Goal: Information Seeking & Learning: Learn about a topic

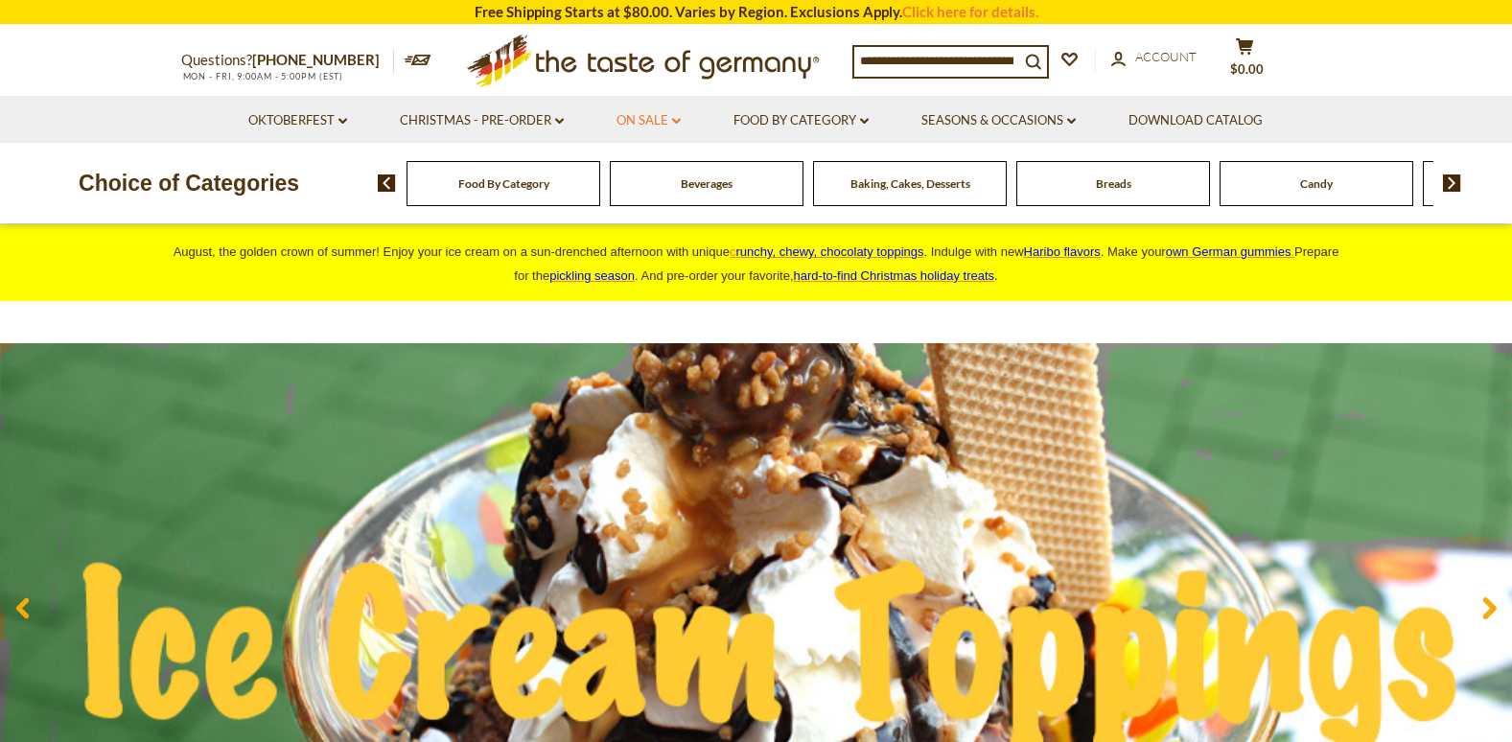
click at [671, 118] on link "On Sale dropdown_arrow" at bounding box center [648, 120] width 64 height 21
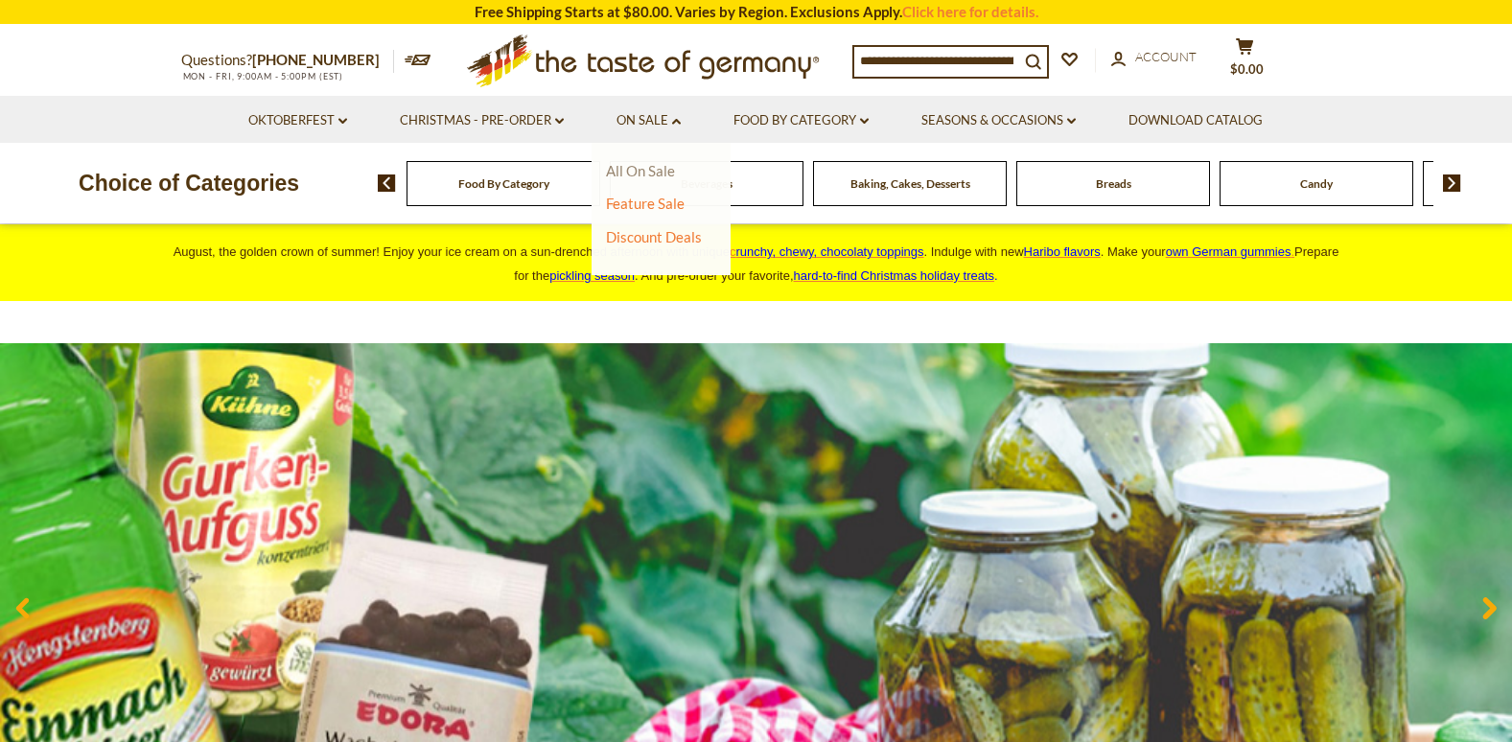
click at [641, 166] on link "All On Sale" at bounding box center [640, 170] width 69 height 17
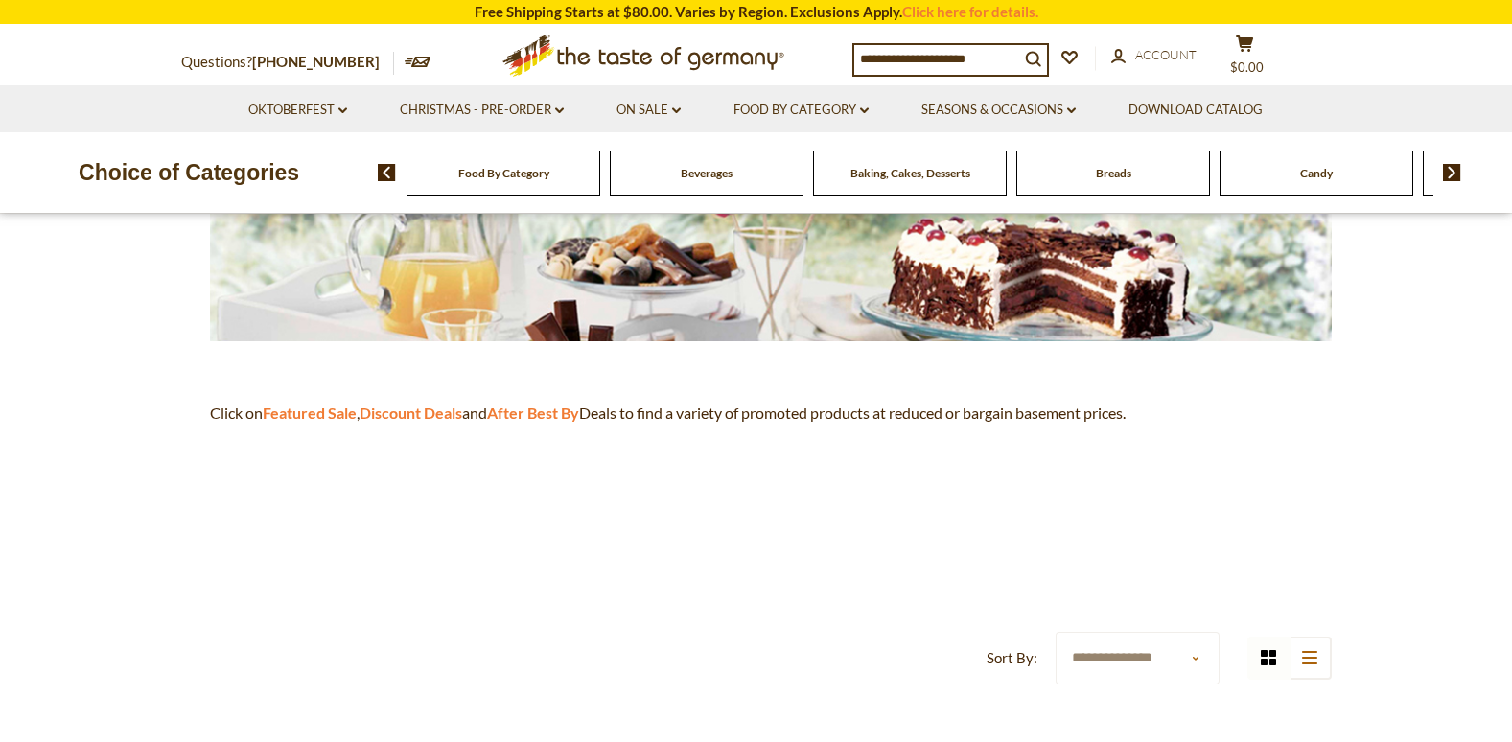
scroll to position [288, 0]
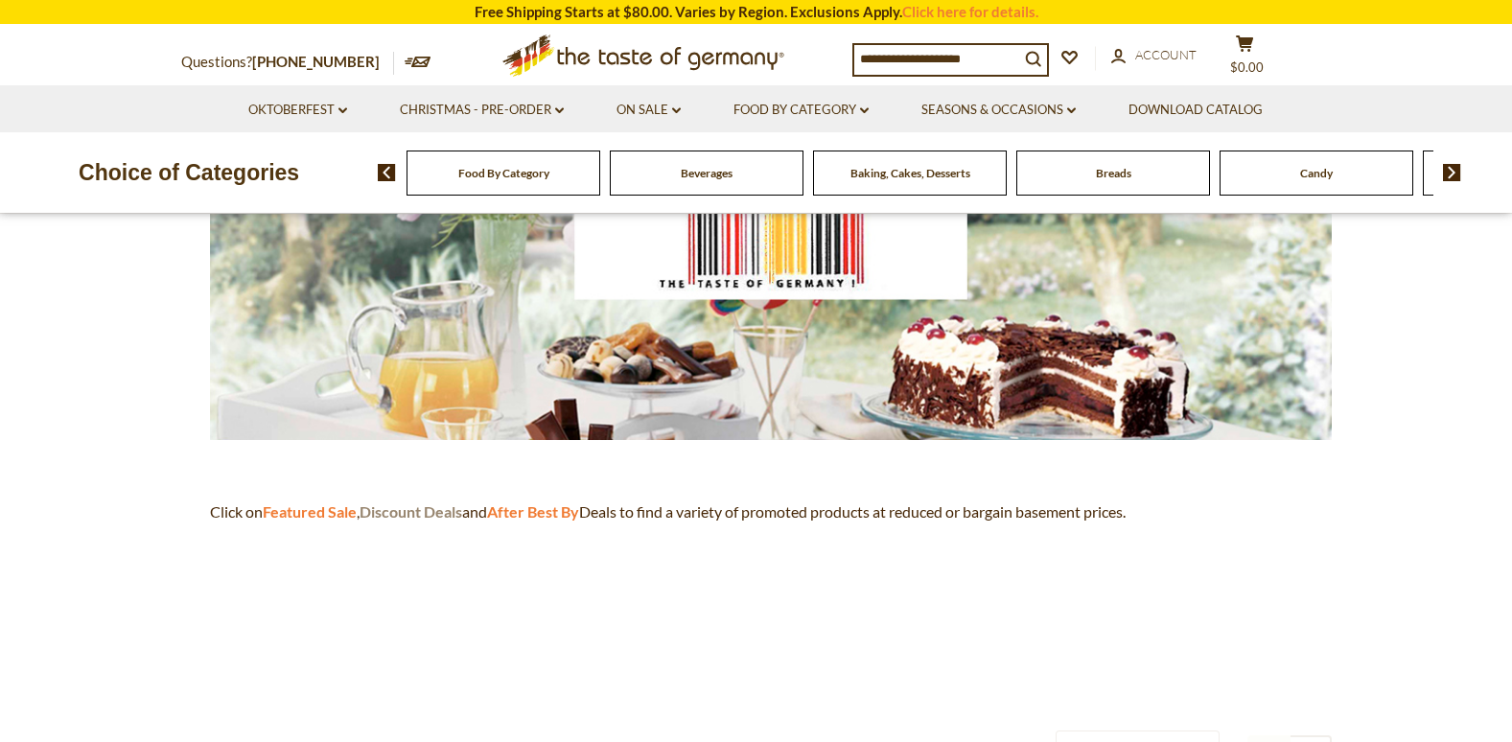
click at [428, 512] on strong "Discount Deals" at bounding box center [410, 511] width 103 height 18
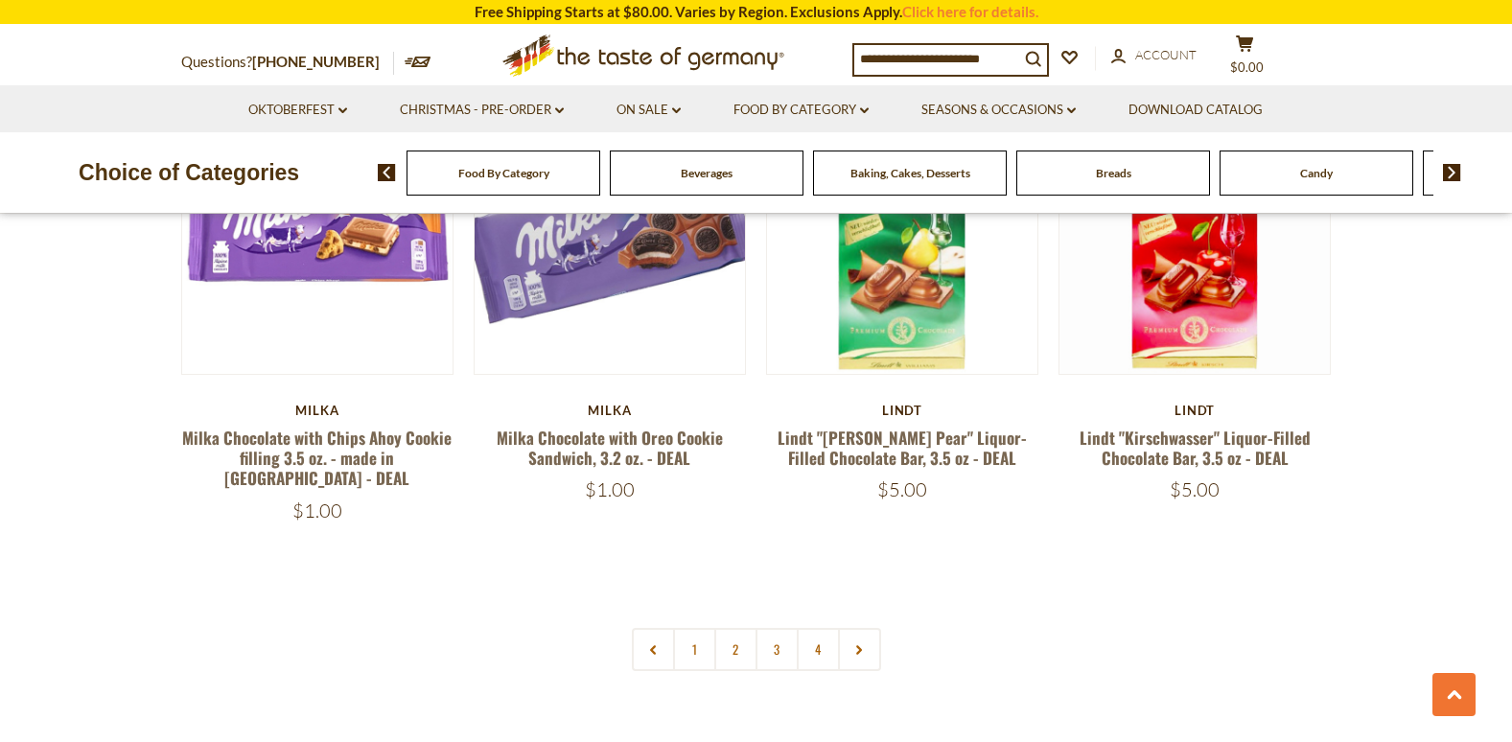
scroll to position [4313, 0]
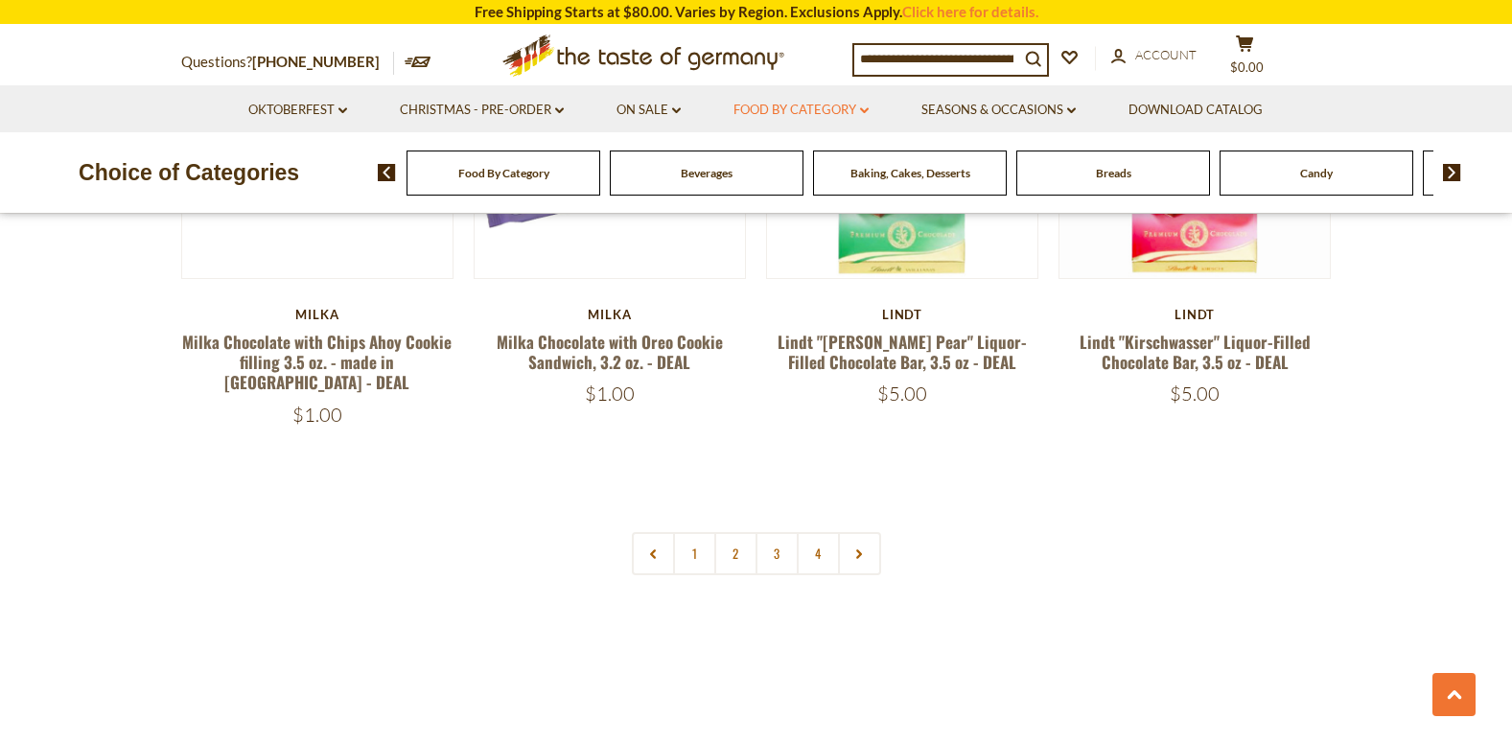
click at [852, 106] on link "Food By Category dropdown_arrow" at bounding box center [800, 110] width 135 height 21
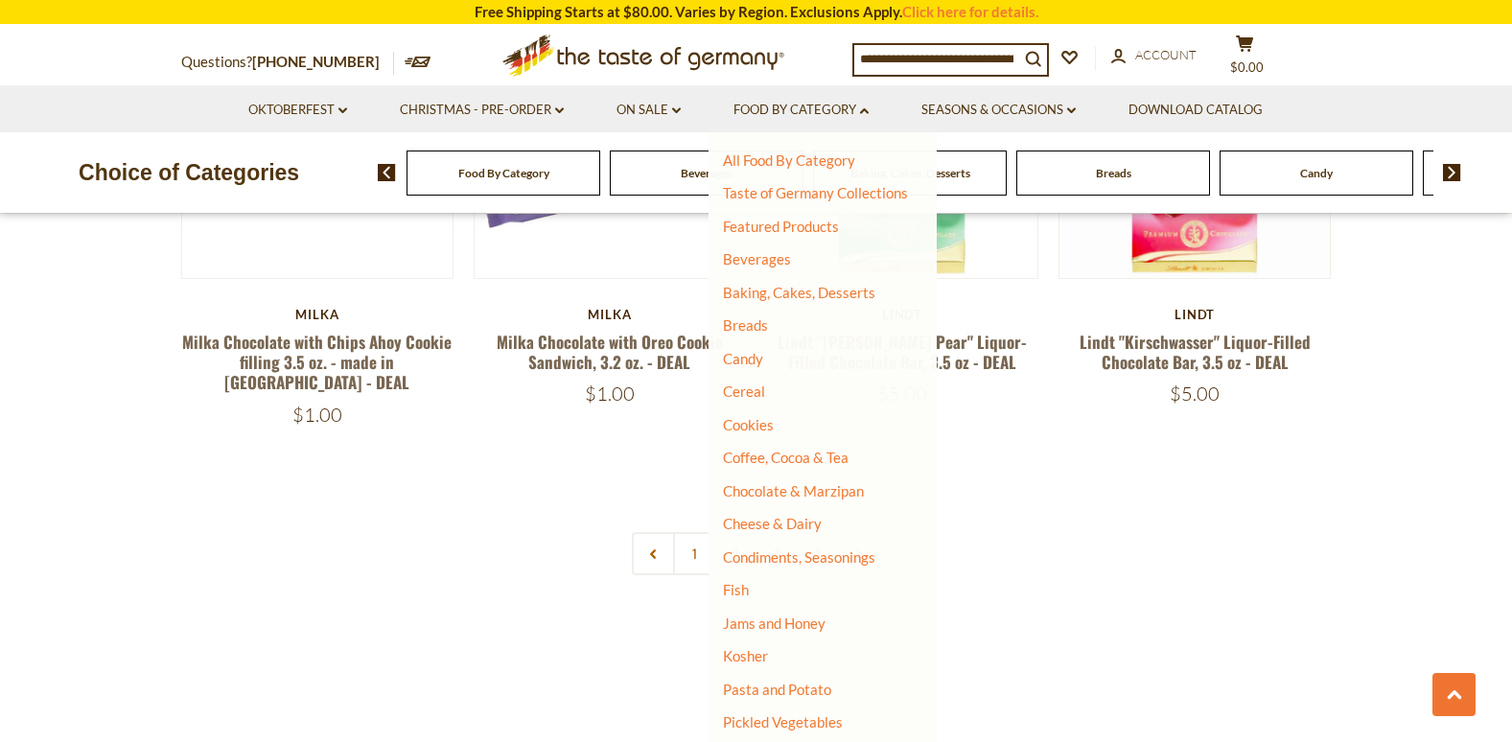
scroll to position [96, 0]
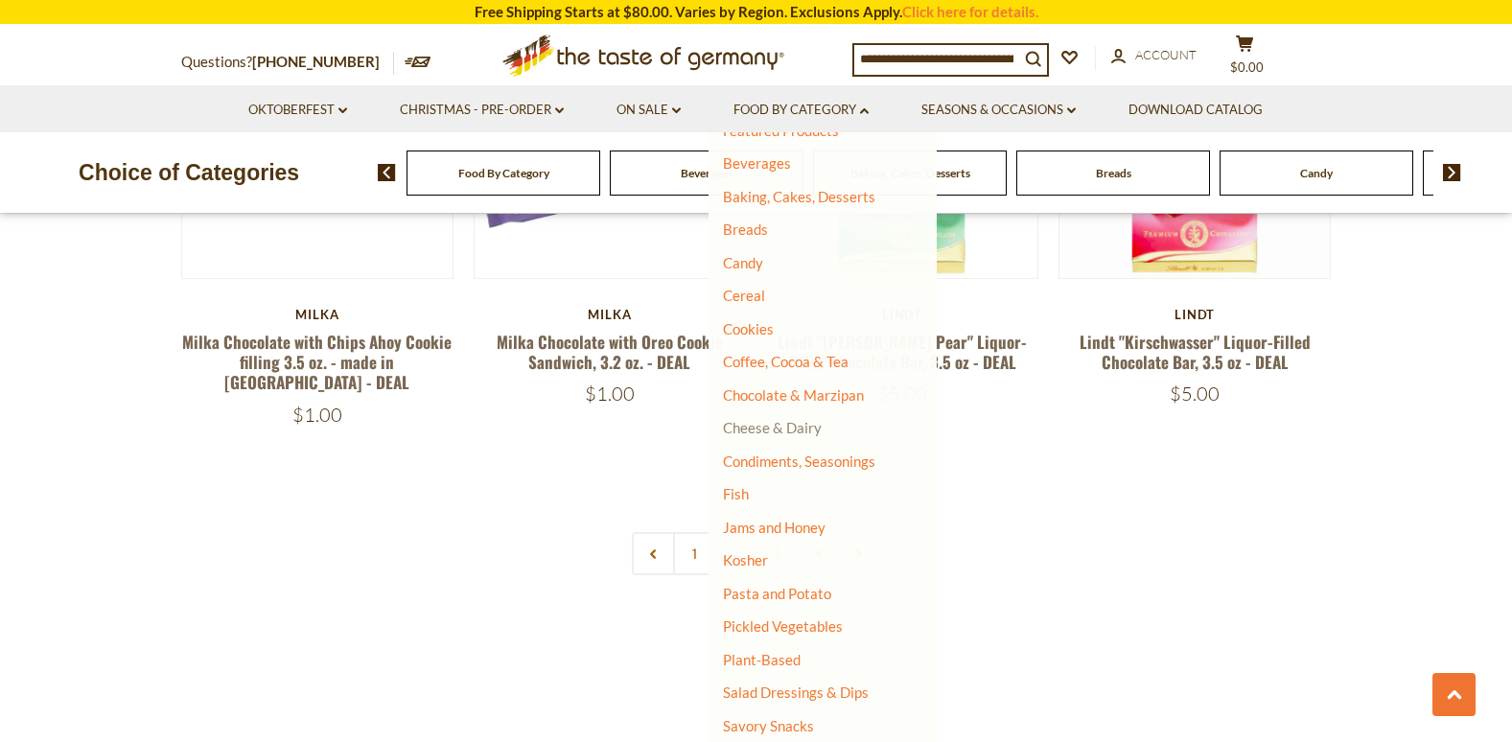
click at [779, 428] on link "Cheese & Dairy" at bounding box center [772, 427] width 99 height 17
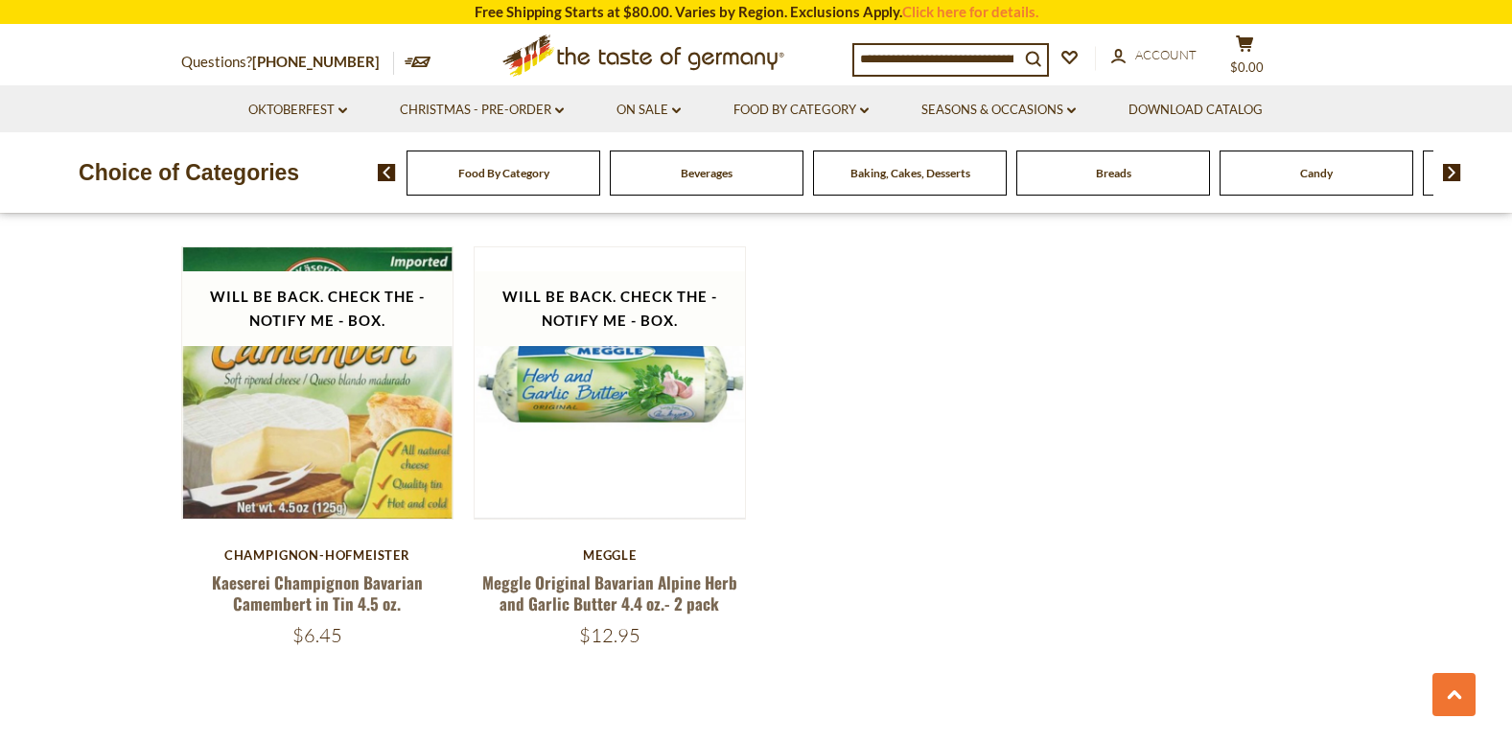
scroll to position [2492, 0]
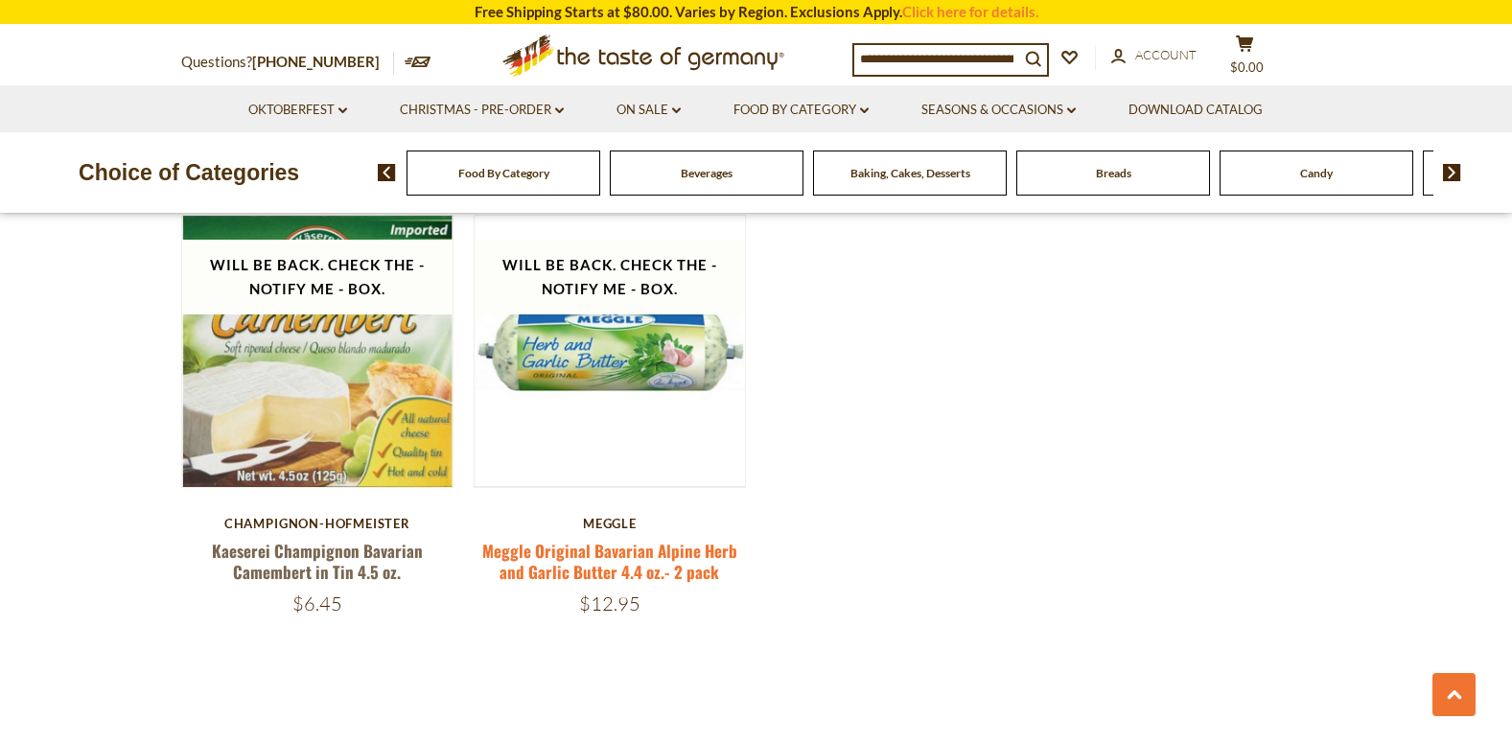
click at [703, 561] on link "Meggle Original Bavarian Alpine Herb and Garlic Butter 4.4 oz.- 2 pack" at bounding box center [609, 561] width 255 height 44
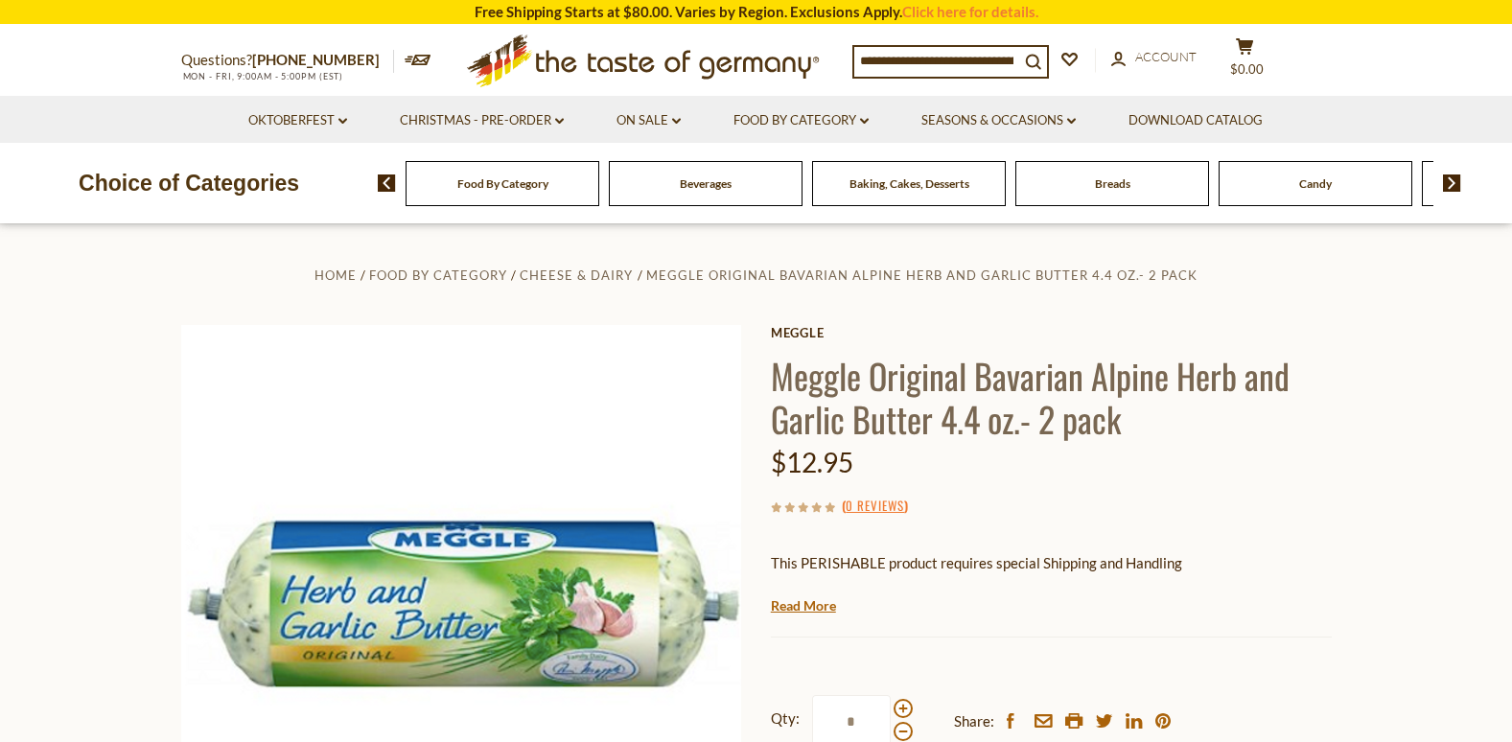
click at [531, 180] on span "Food By Category" at bounding box center [502, 183] width 91 height 14
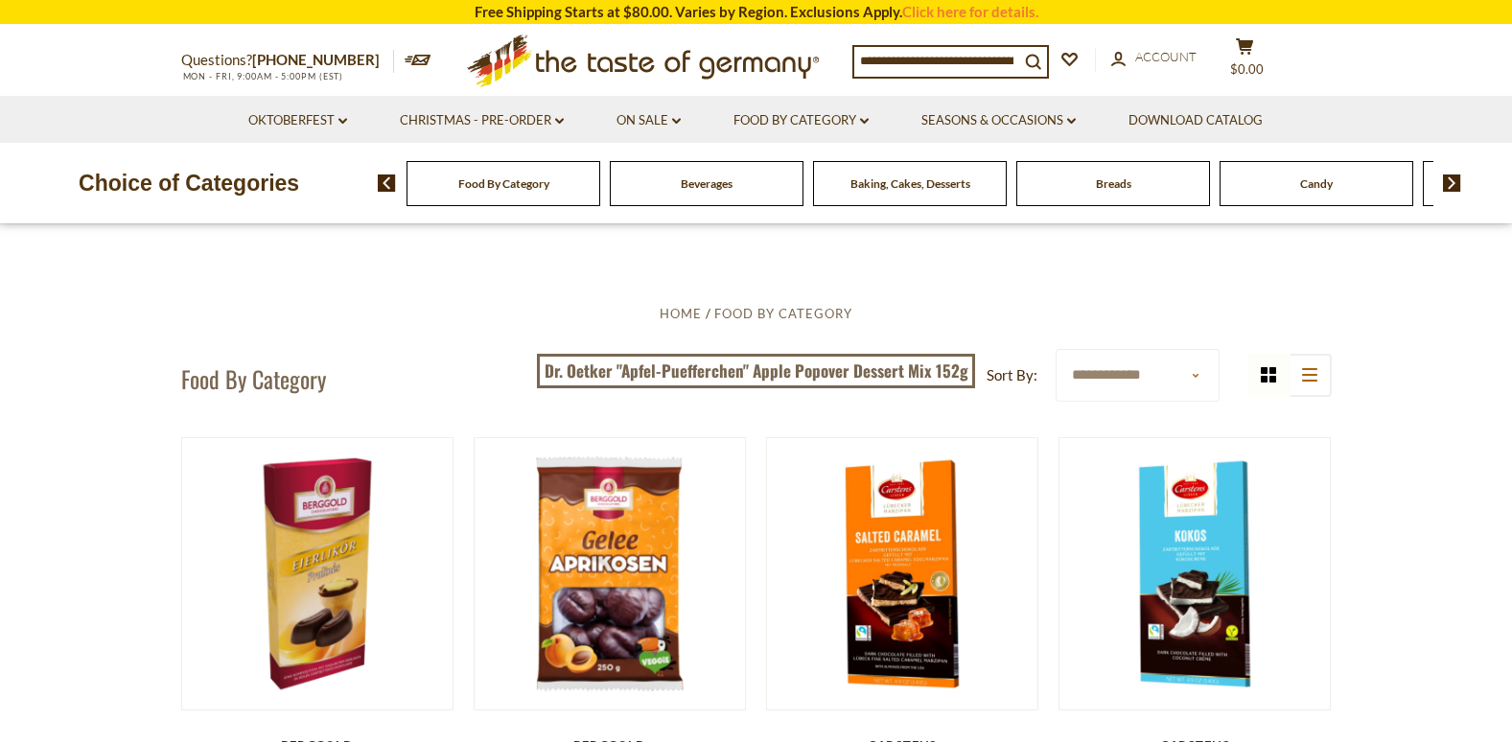
click at [705, 190] on span "Beverages" at bounding box center [707, 183] width 52 height 14
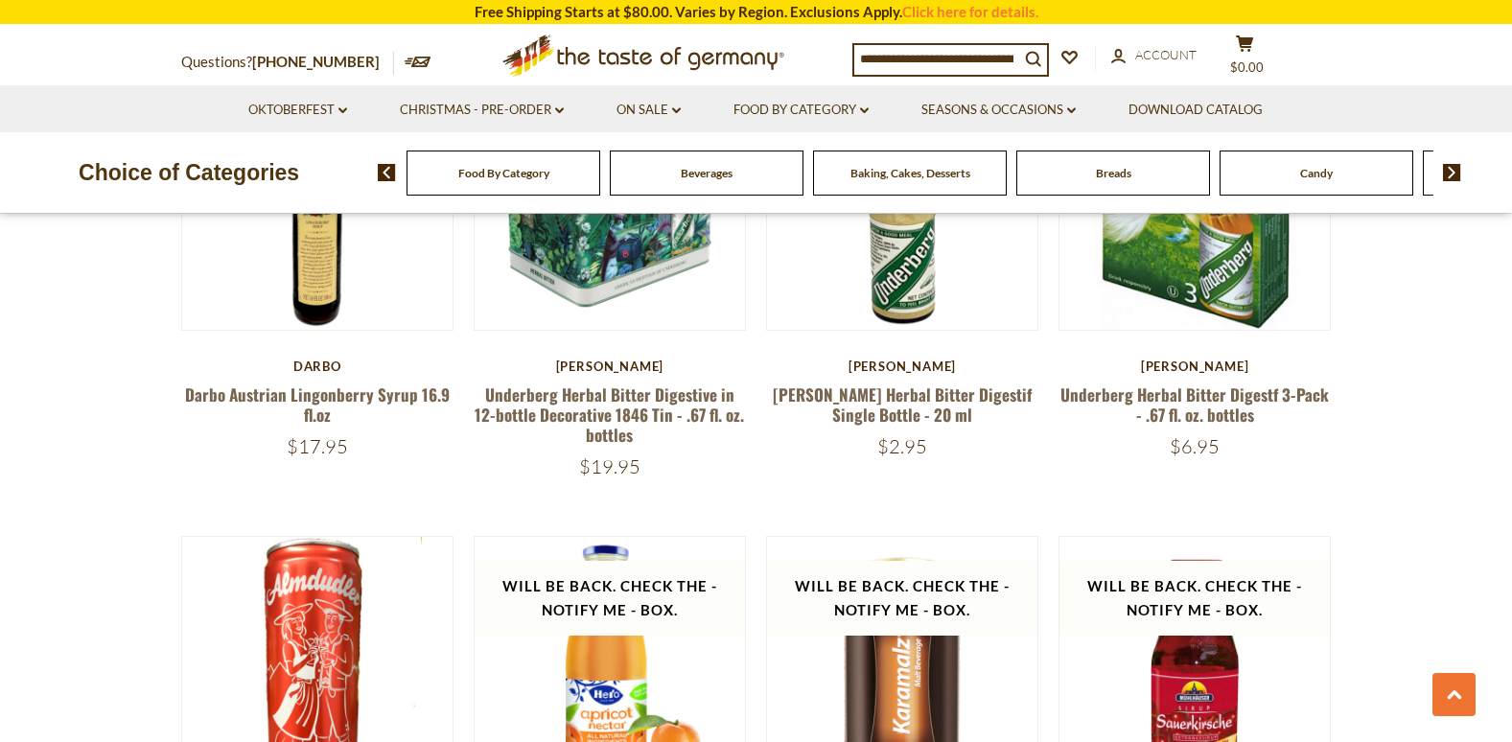
scroll to position [2492, 0]
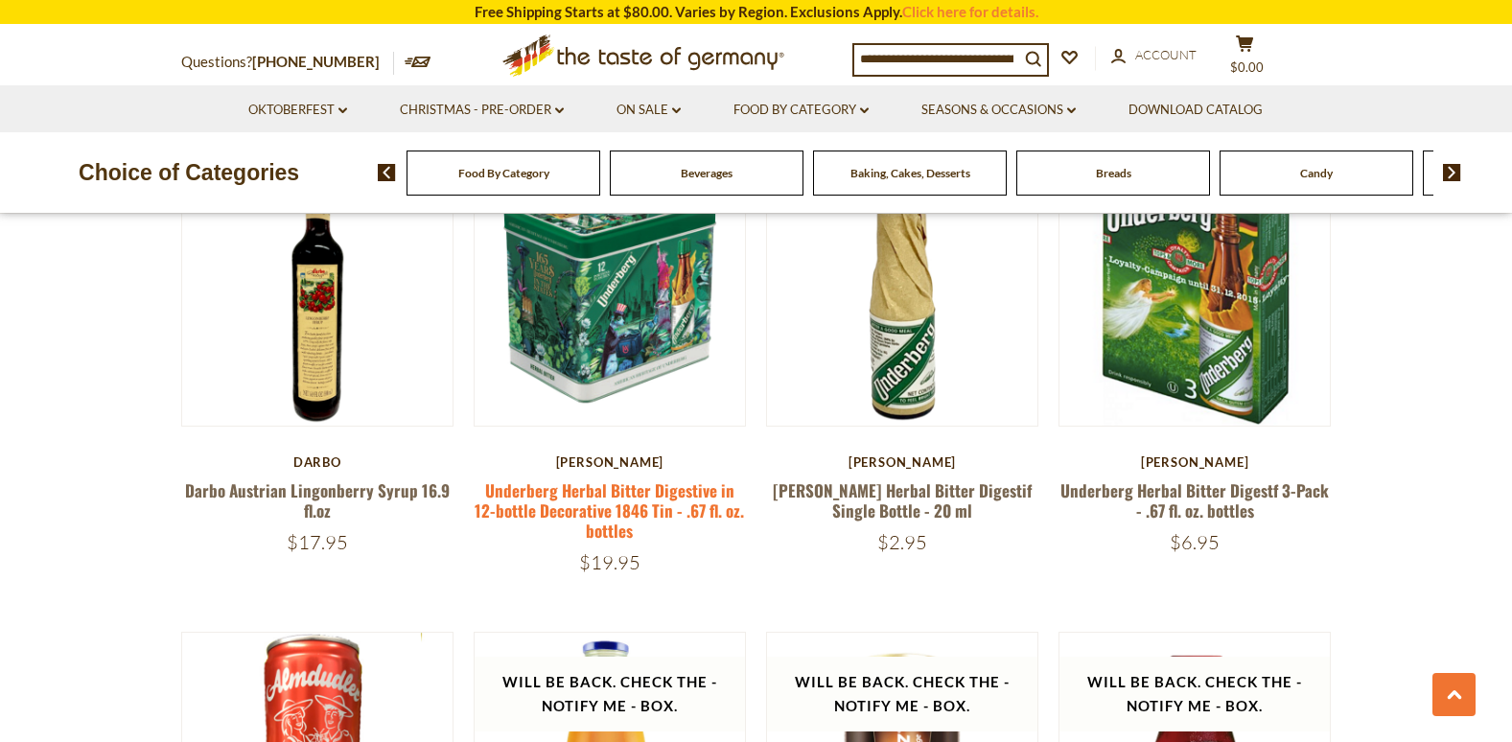
click at [596, 499] on link "Underberg Herbal Bitter Digestive in 12-bottle Decorative 1846 Tin - .67 fl. oz…" at bounding box center [608, 510] width 269 height 65
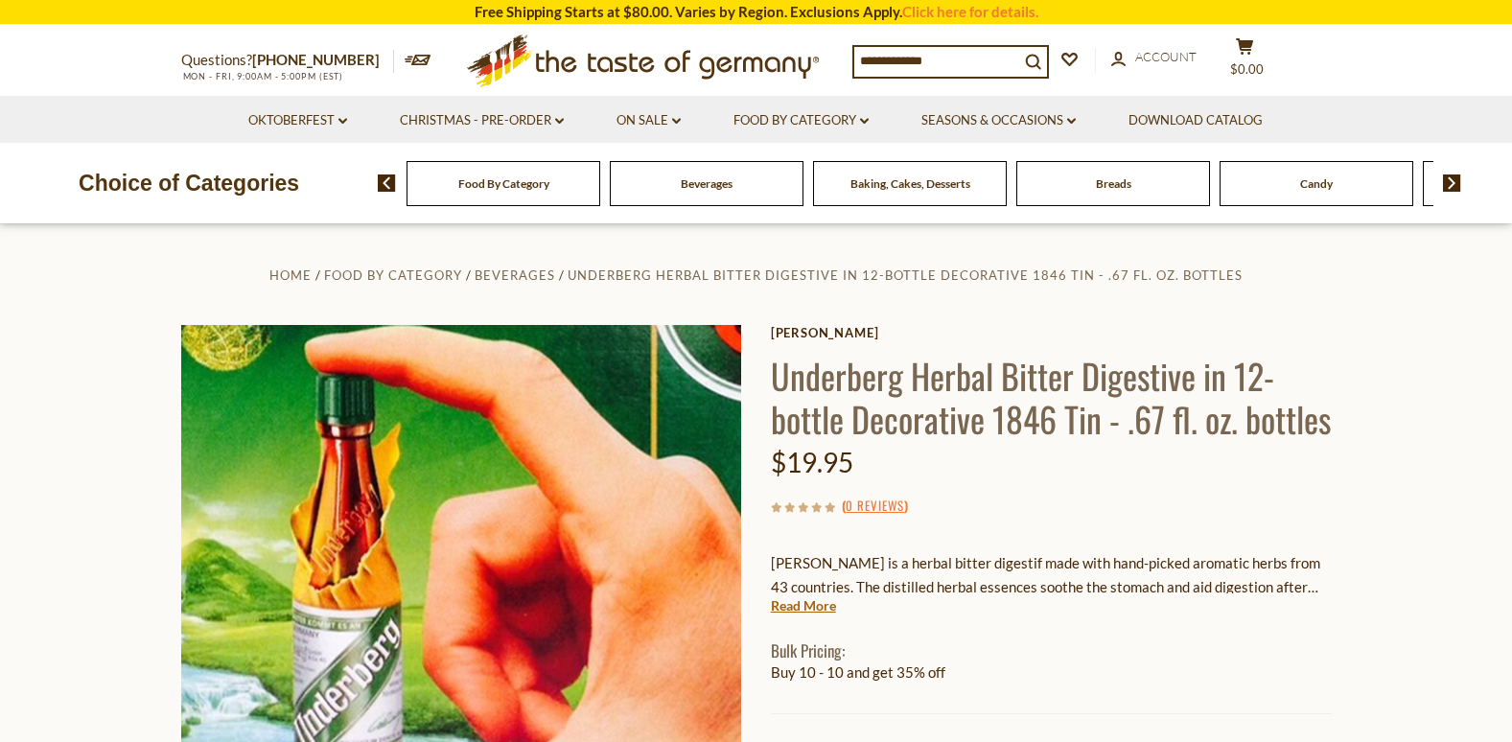
click at [798, 615] on link "Read More" at bounding box center [803, 605] width 65 height 19
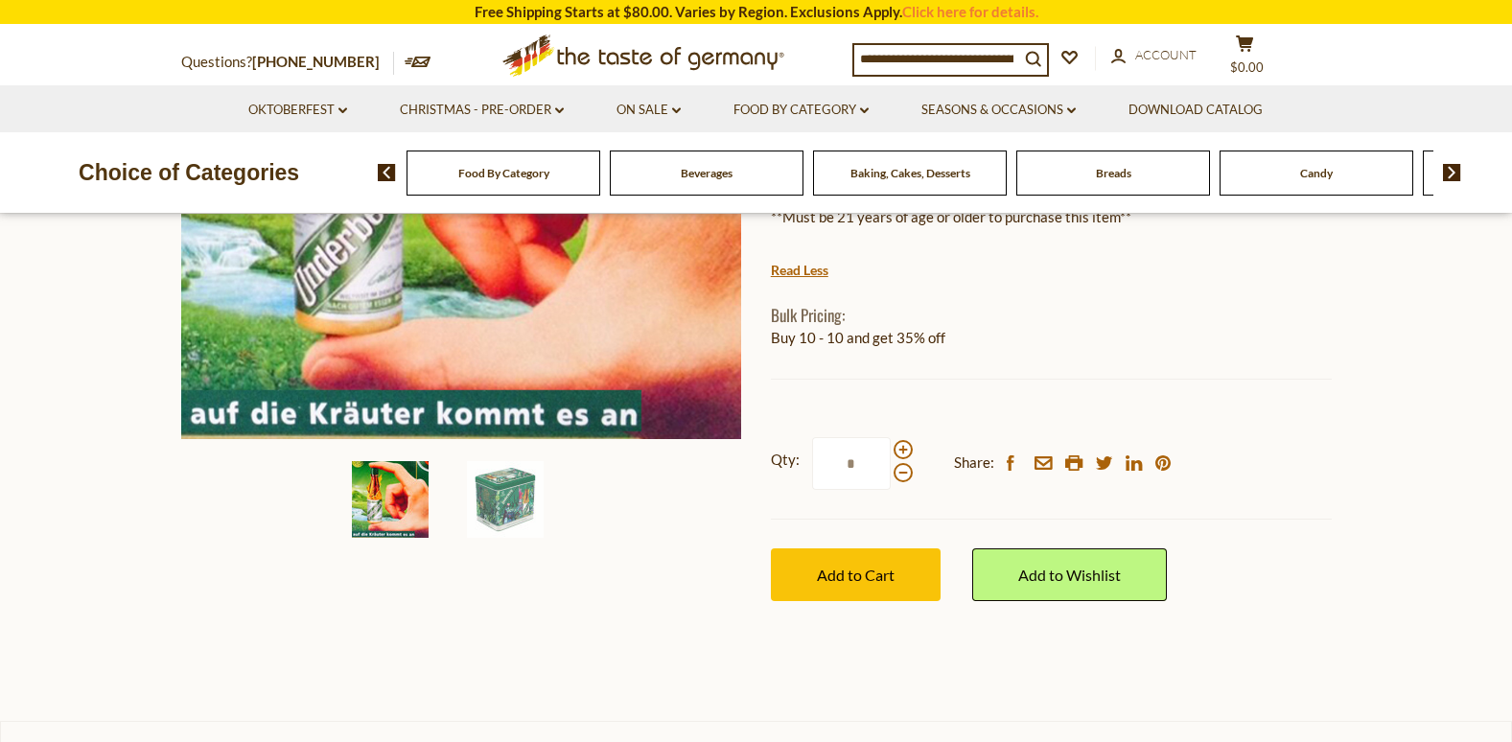
scroll to position [479, 0]
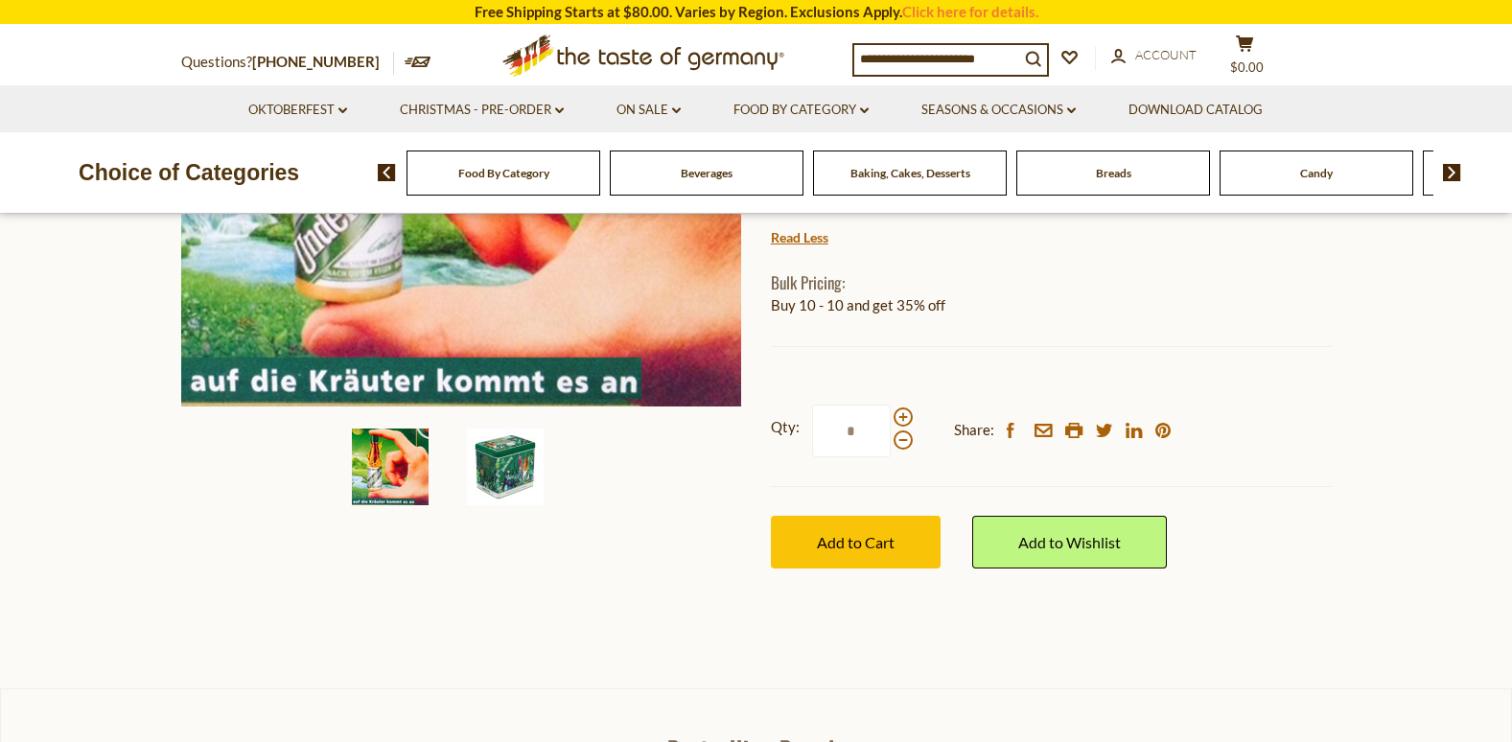
click at [510, 466] on img at bounding box center [505, 466] width 77 height 77
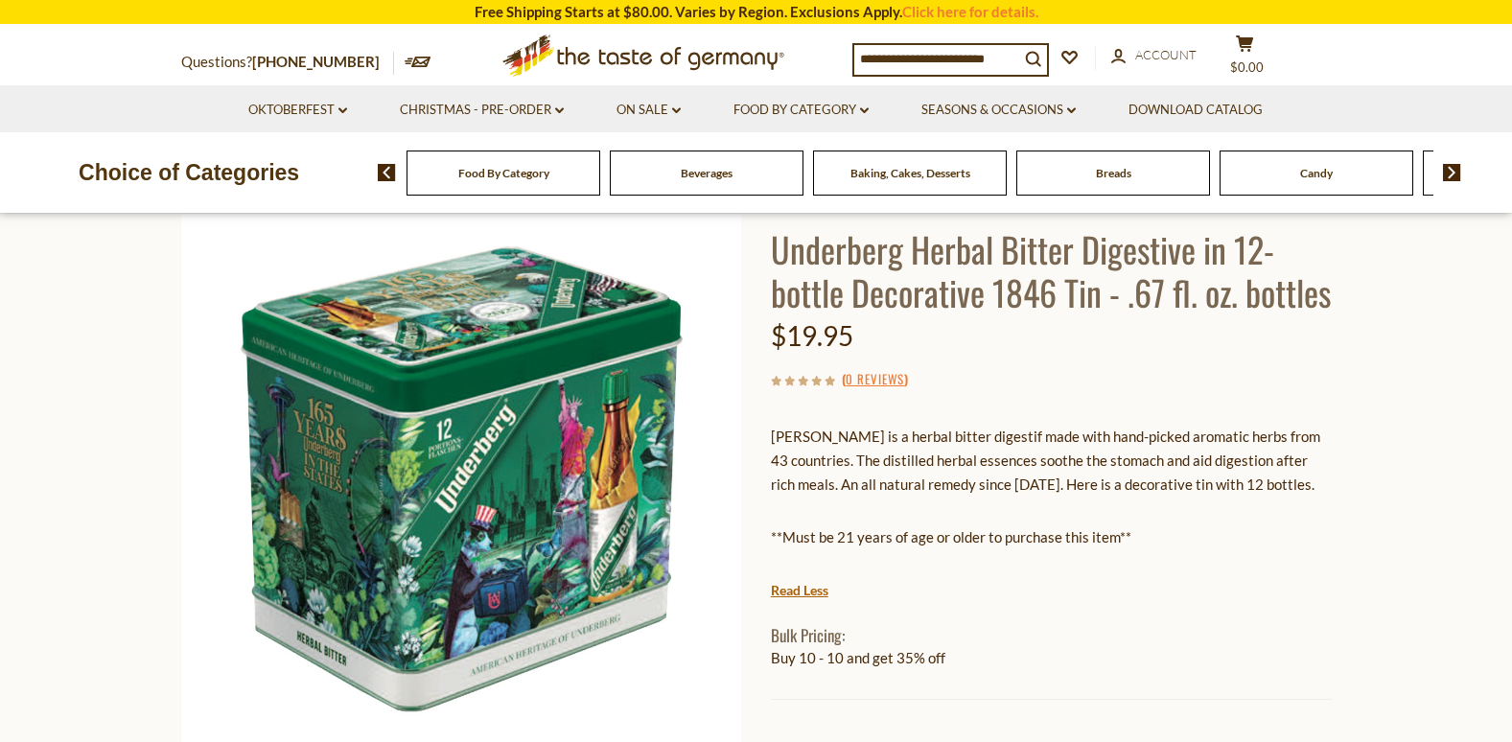
scroll to position [96, 0]
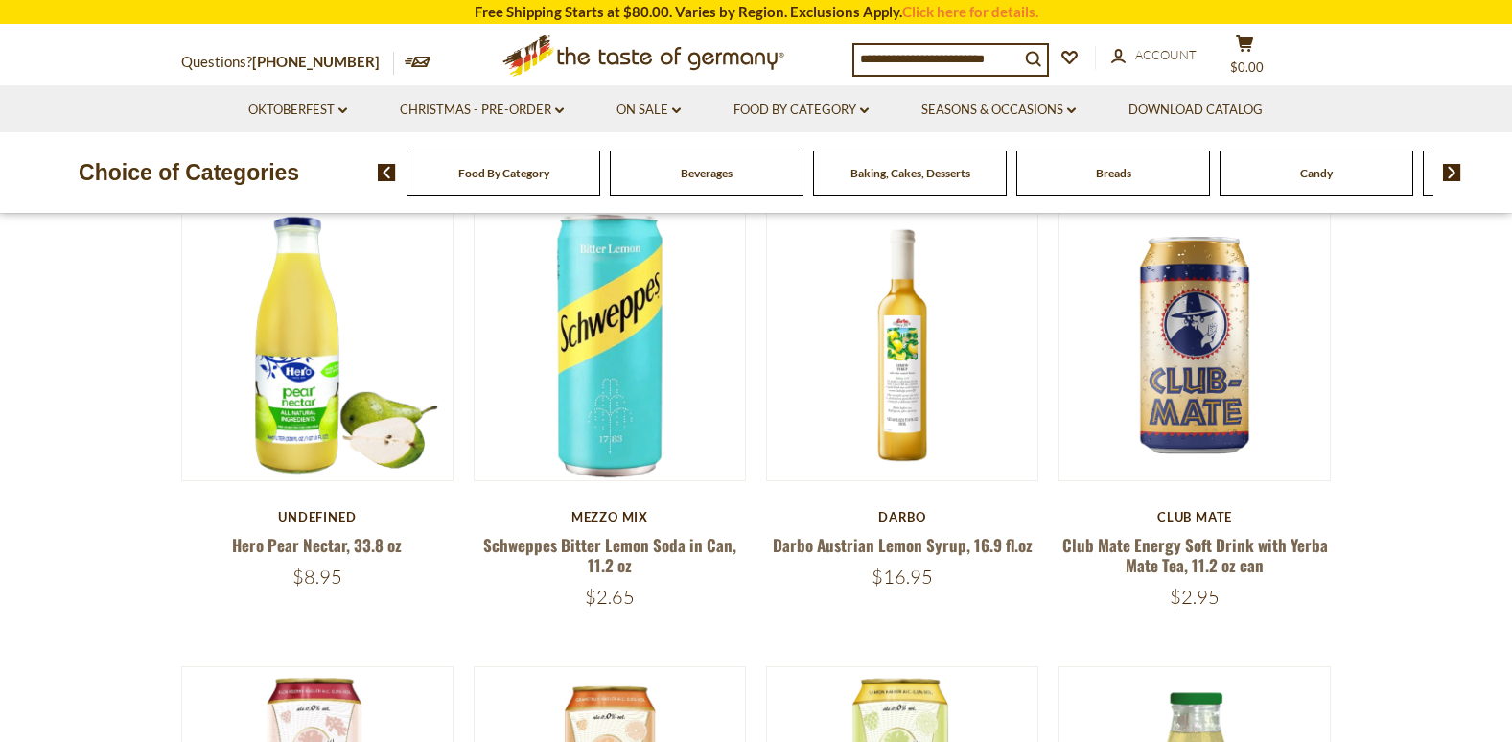
scroll to position [575, 0]
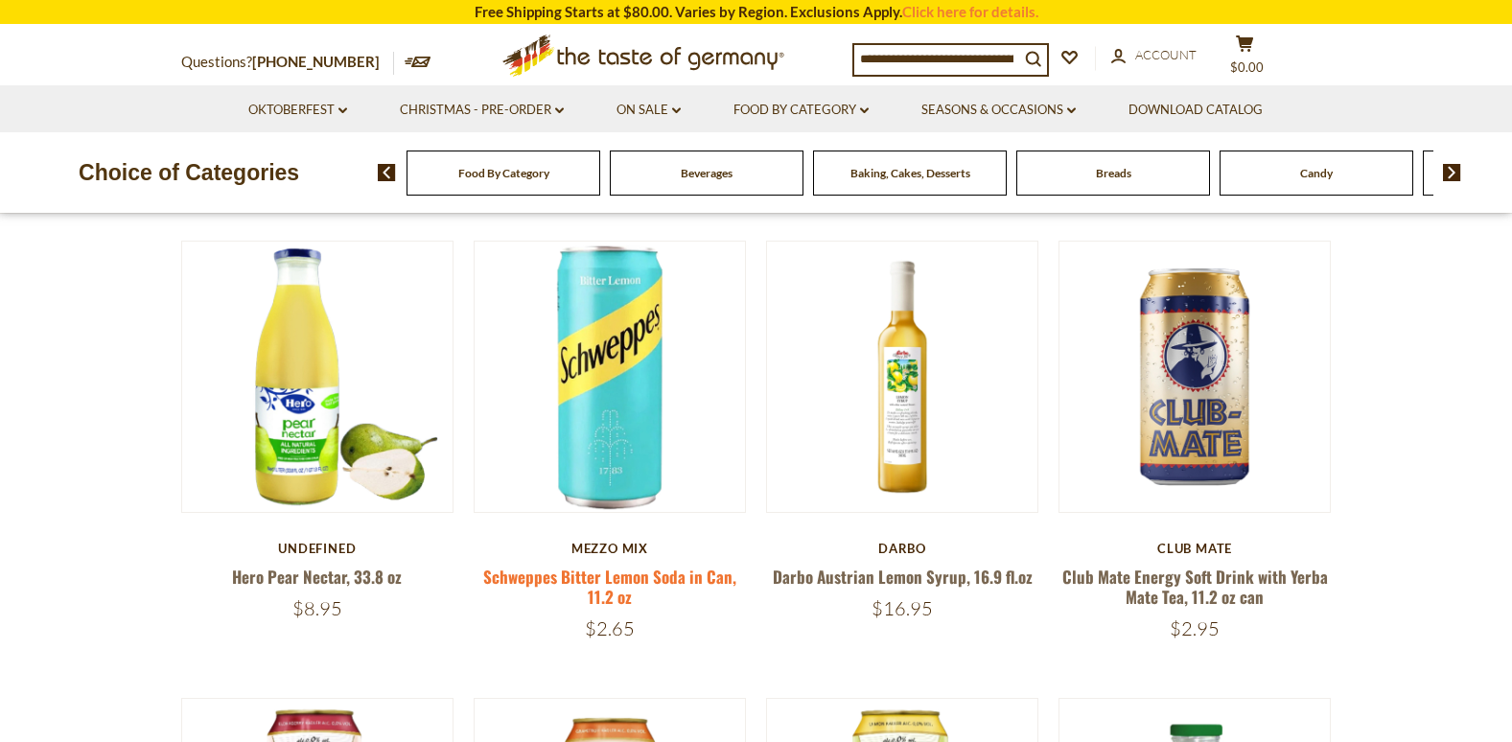
click at [569, 578] on link "Schweppes Bitter Lemon Soda in Can, 11.2 oz" at bounding box center [609, 587] width 253 height 44
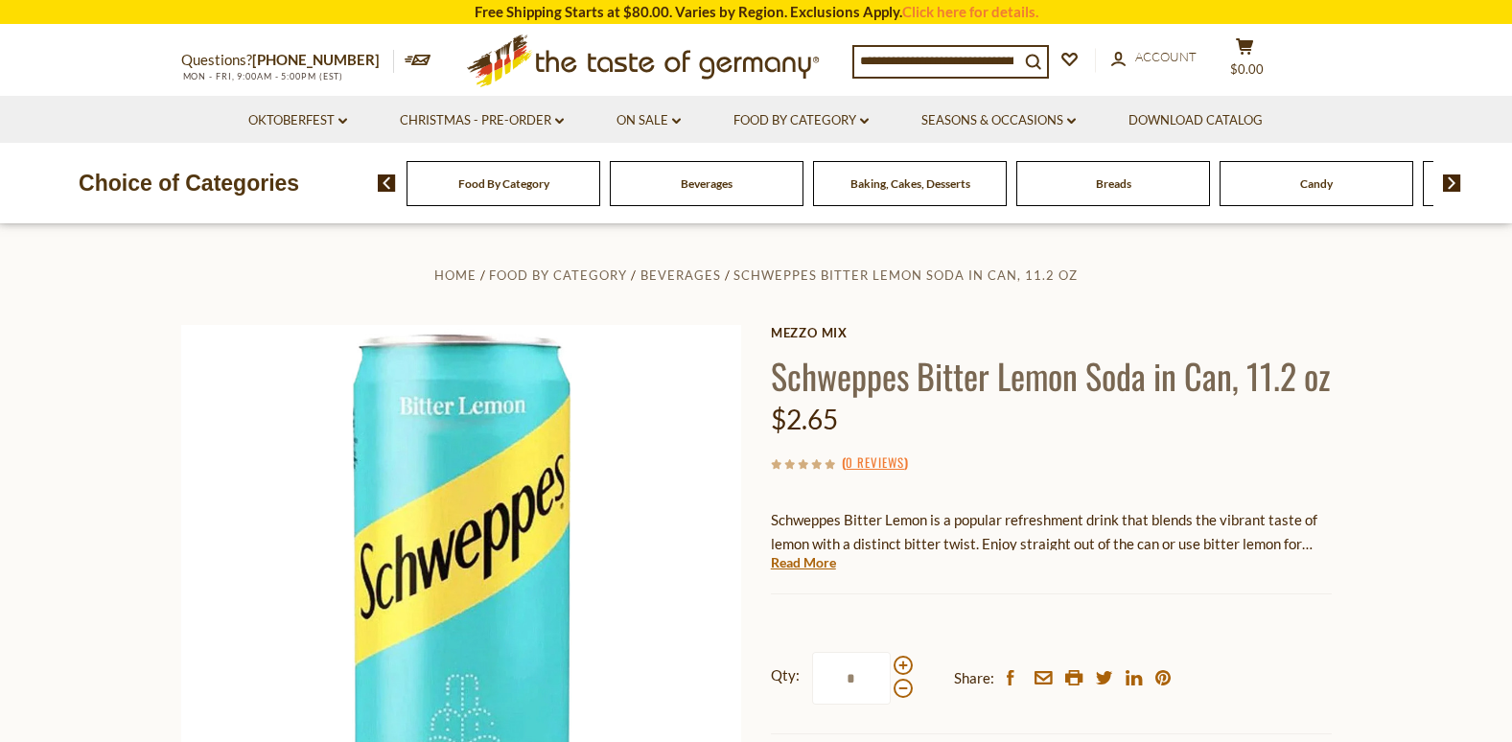
scroll to position [96, 0]
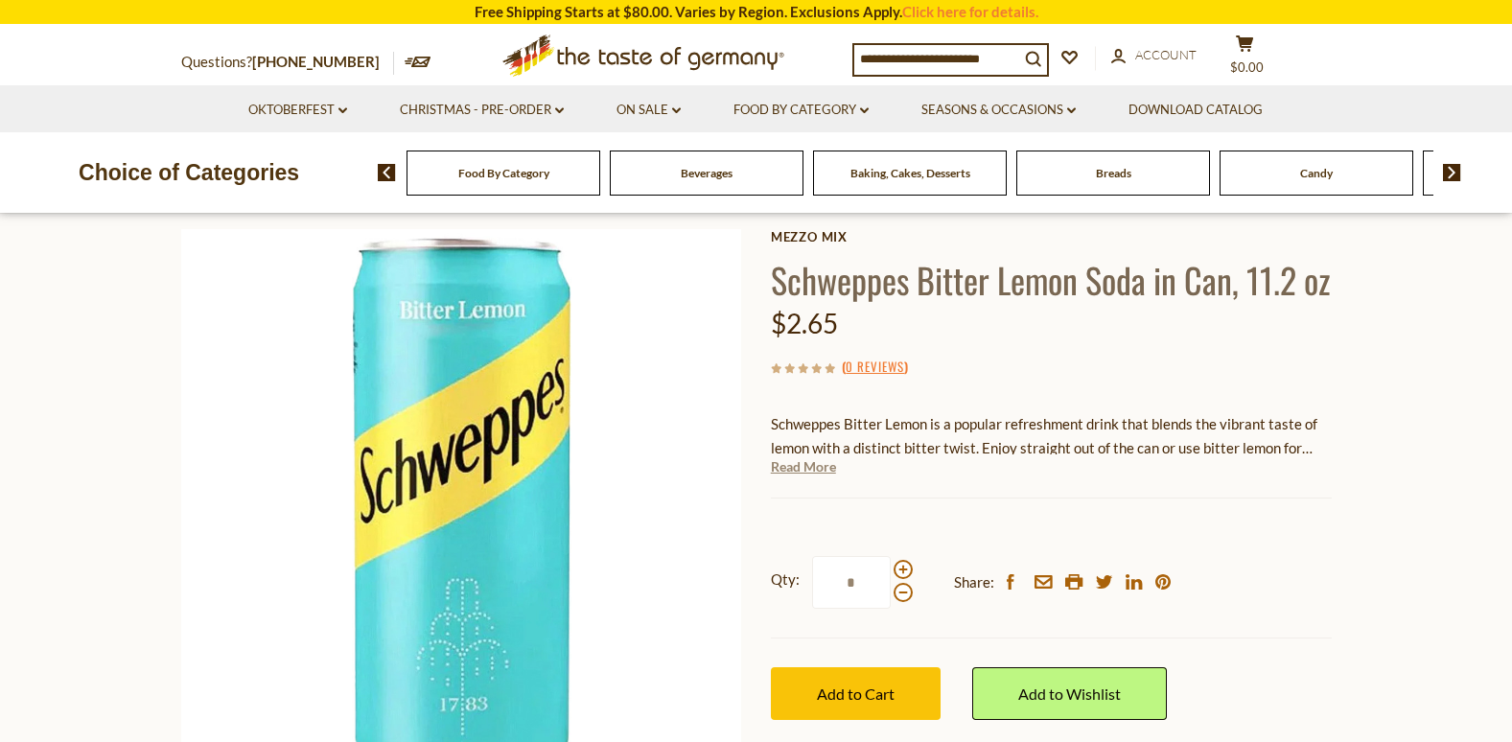
click at [804, 476] on link "Read More" at bounding box center [803, 466] width 65 height 19
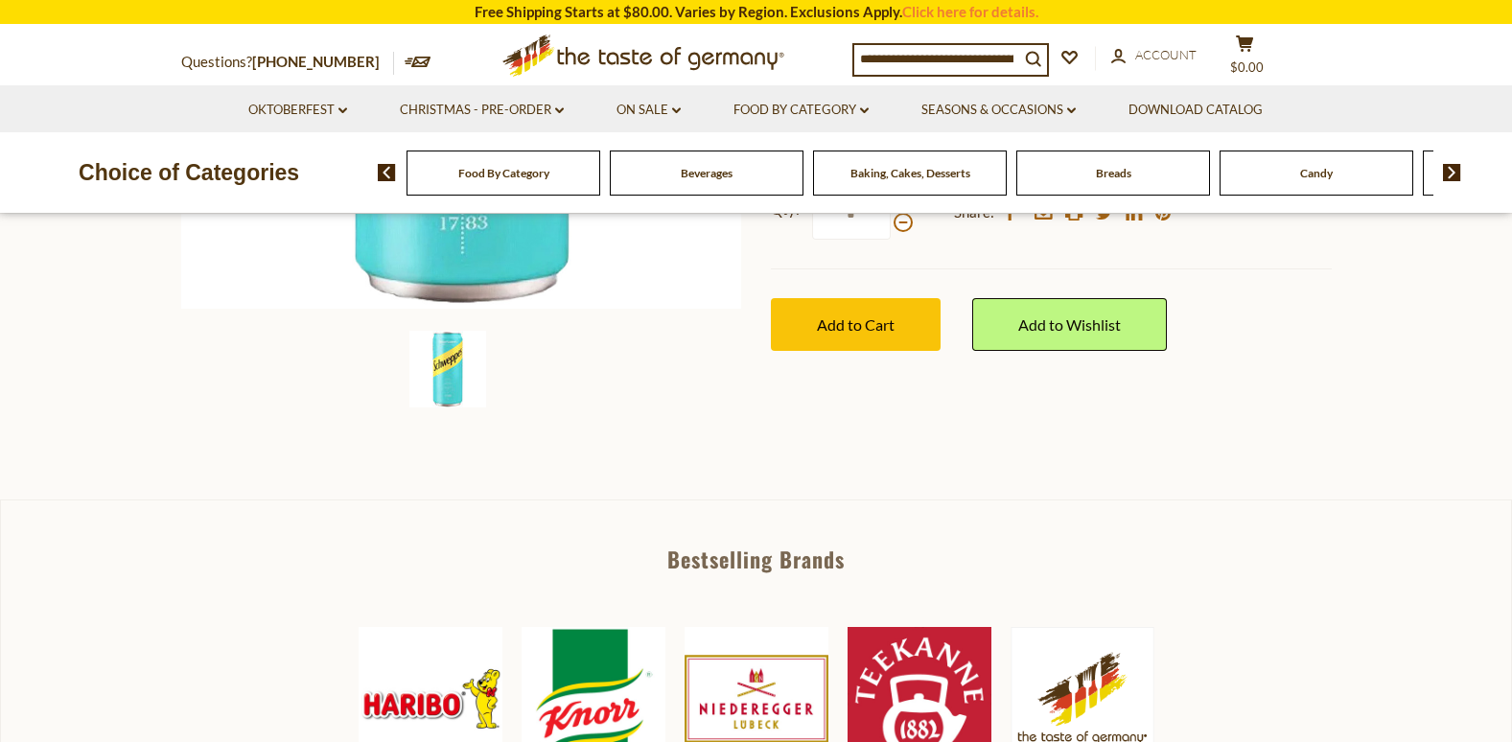
scroll to position [671, 0]
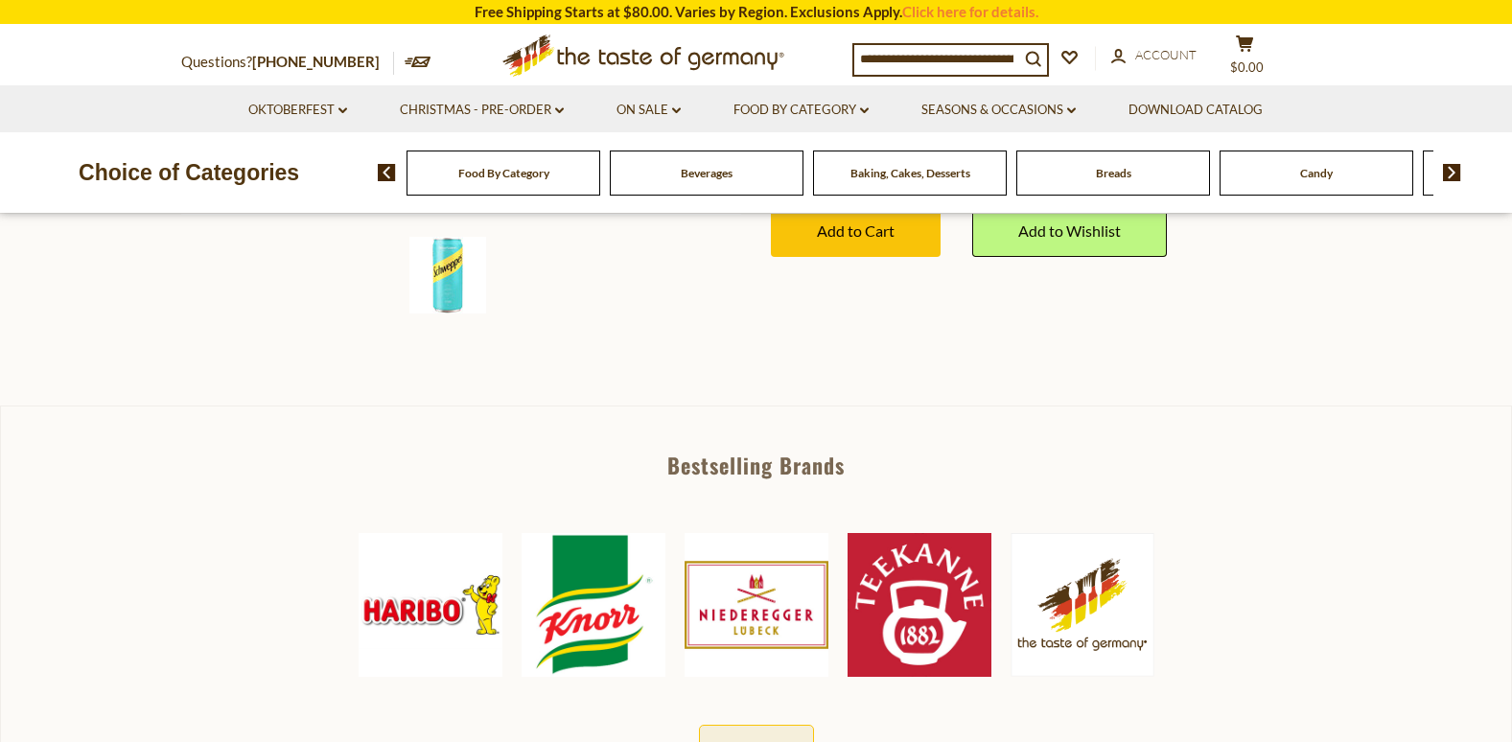
click at [915, 653] on img at bounding box center [919, 605] width 144 height 144
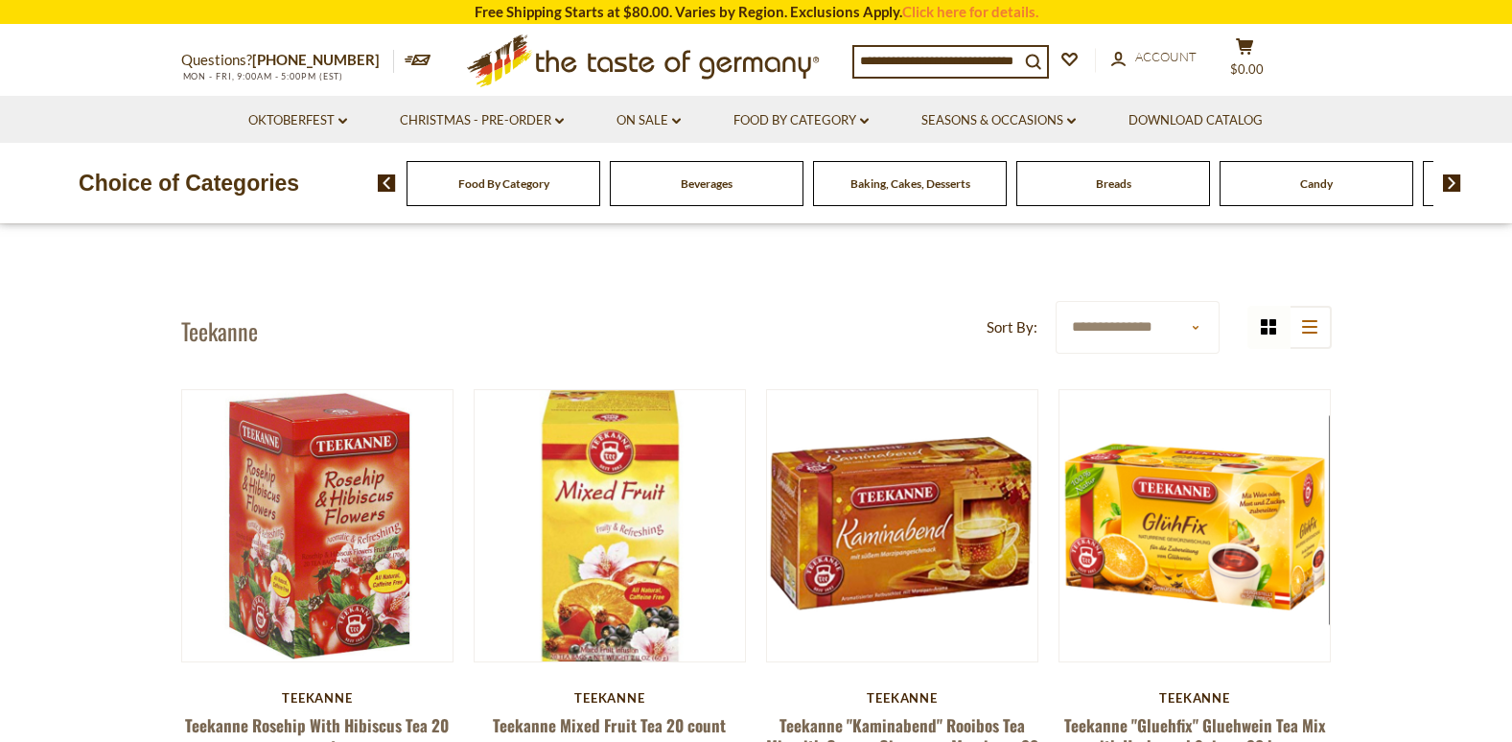
click at [1452, 184] on img at bounding box center [1452, 182] width 18 height 17
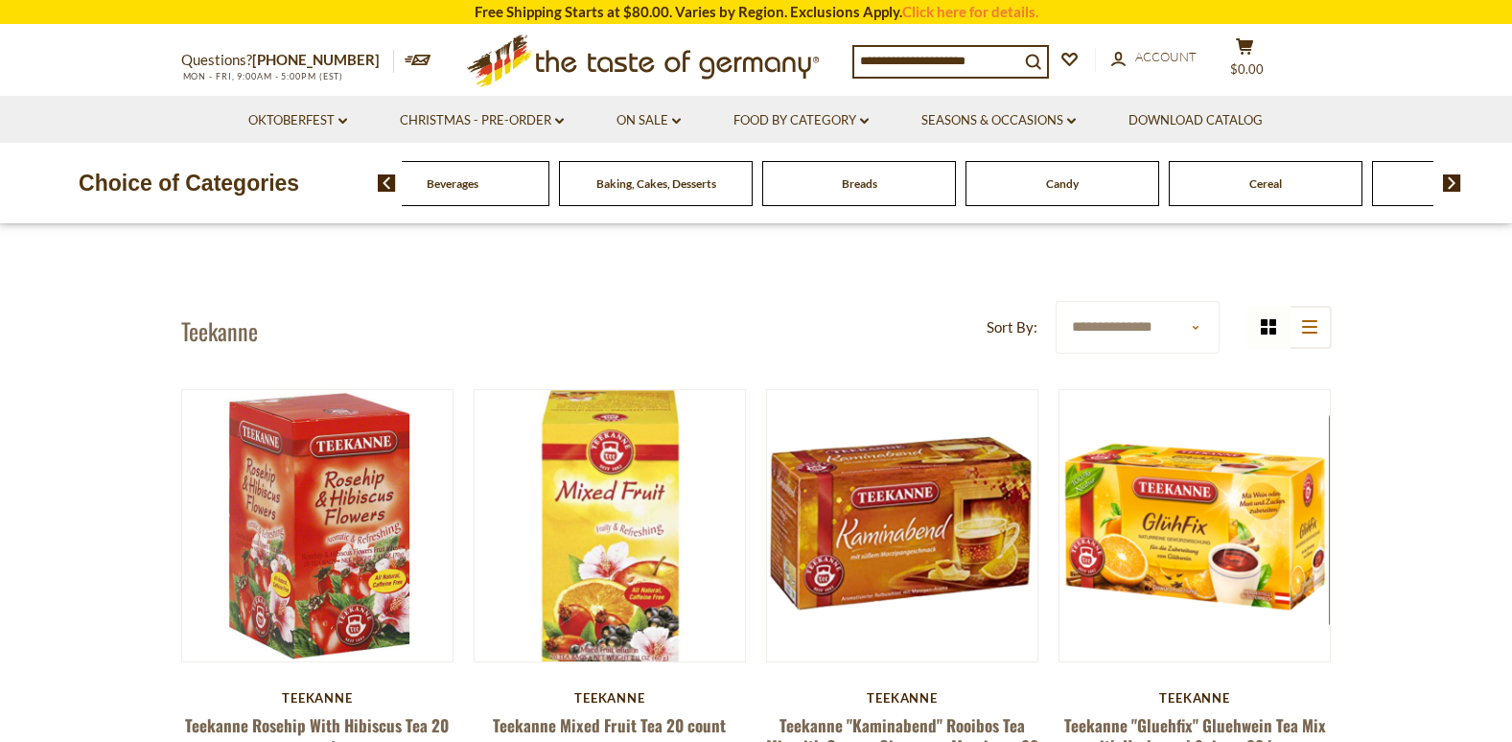
click at [1452, 184] on img at bounding box center [1452, 182] width 18 height 17
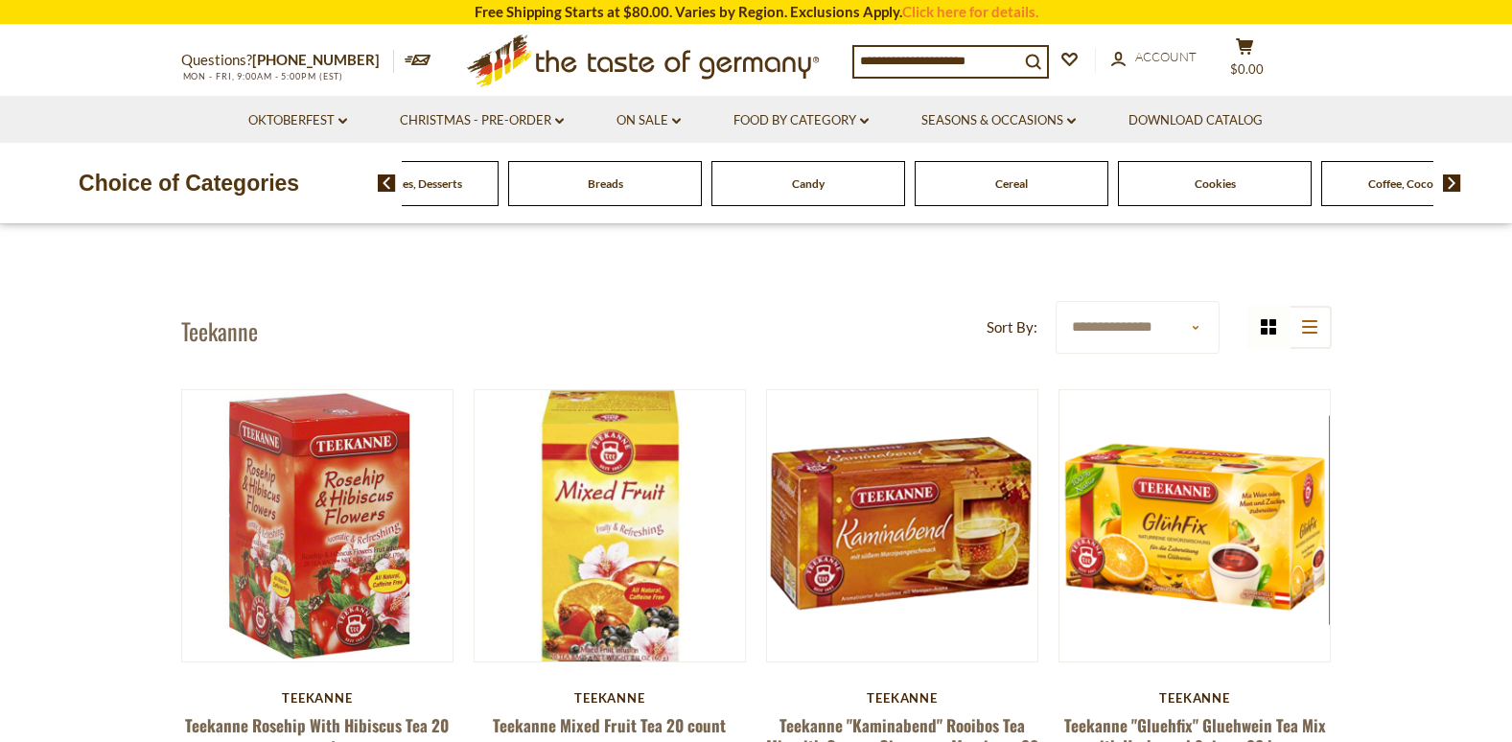
click at [1452, 184] on img at bounding box center [1452, 182] width 18 height 17
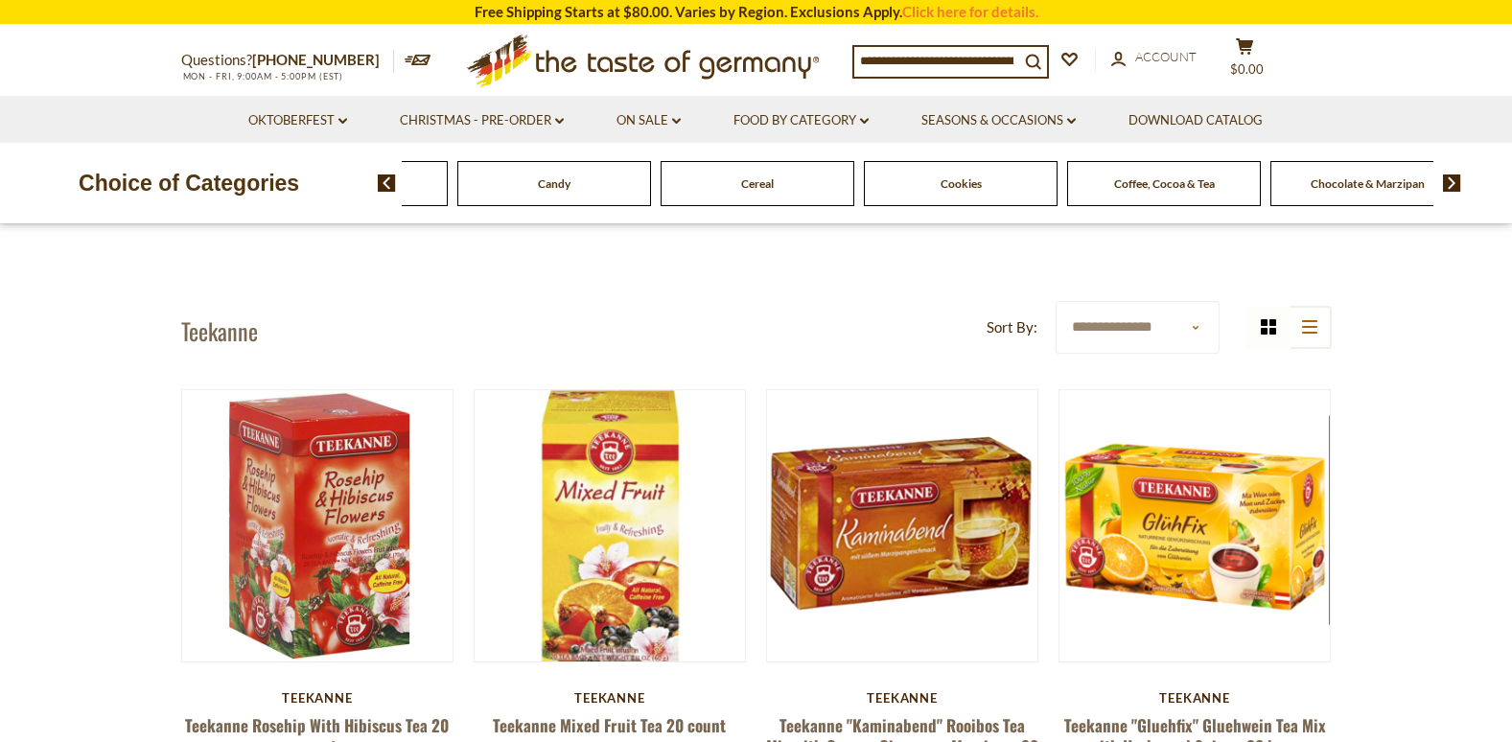
click at [1452, 184] on img at bounding box center [1452, 182] width 18 height 17
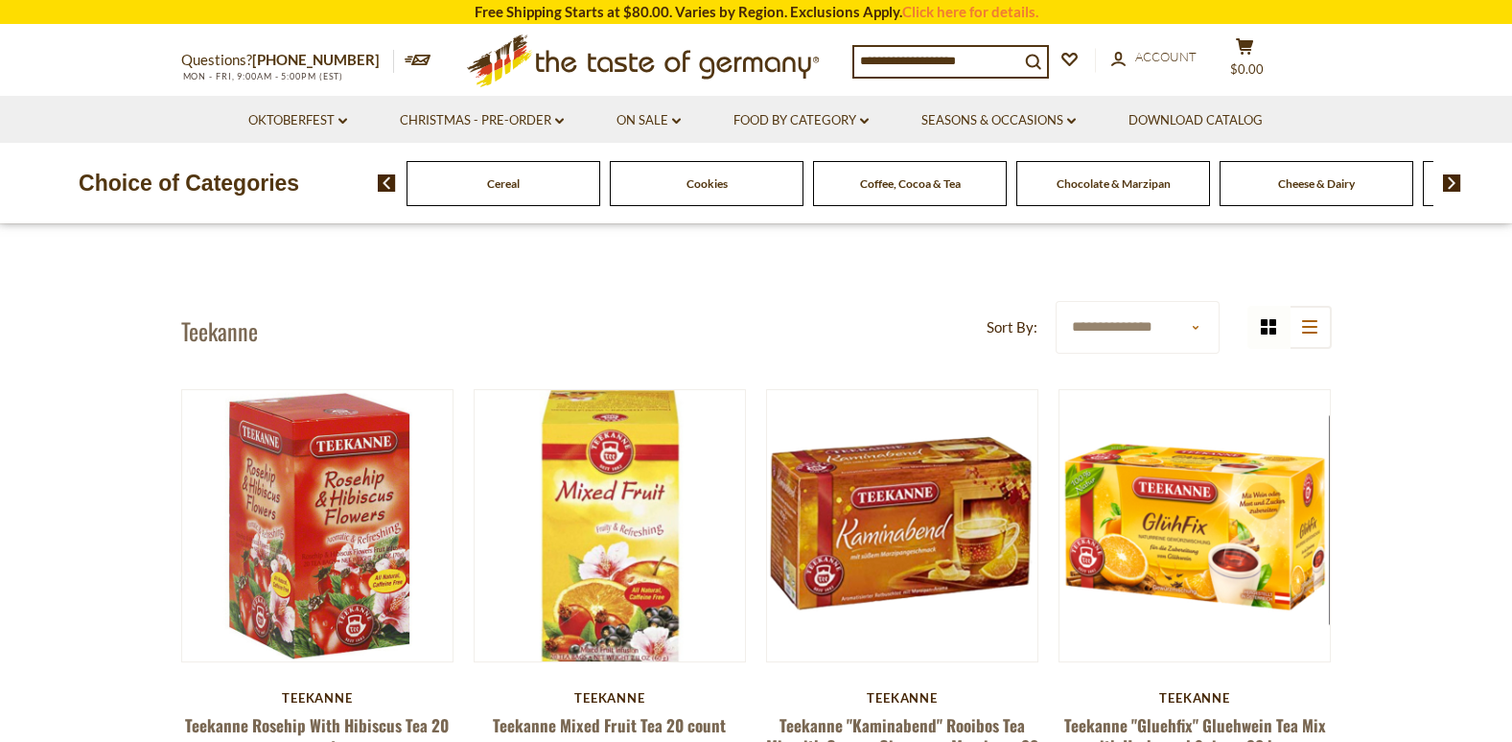
click at [1452, 184] on img at bounding box center [1452, 182] width 18 height 17
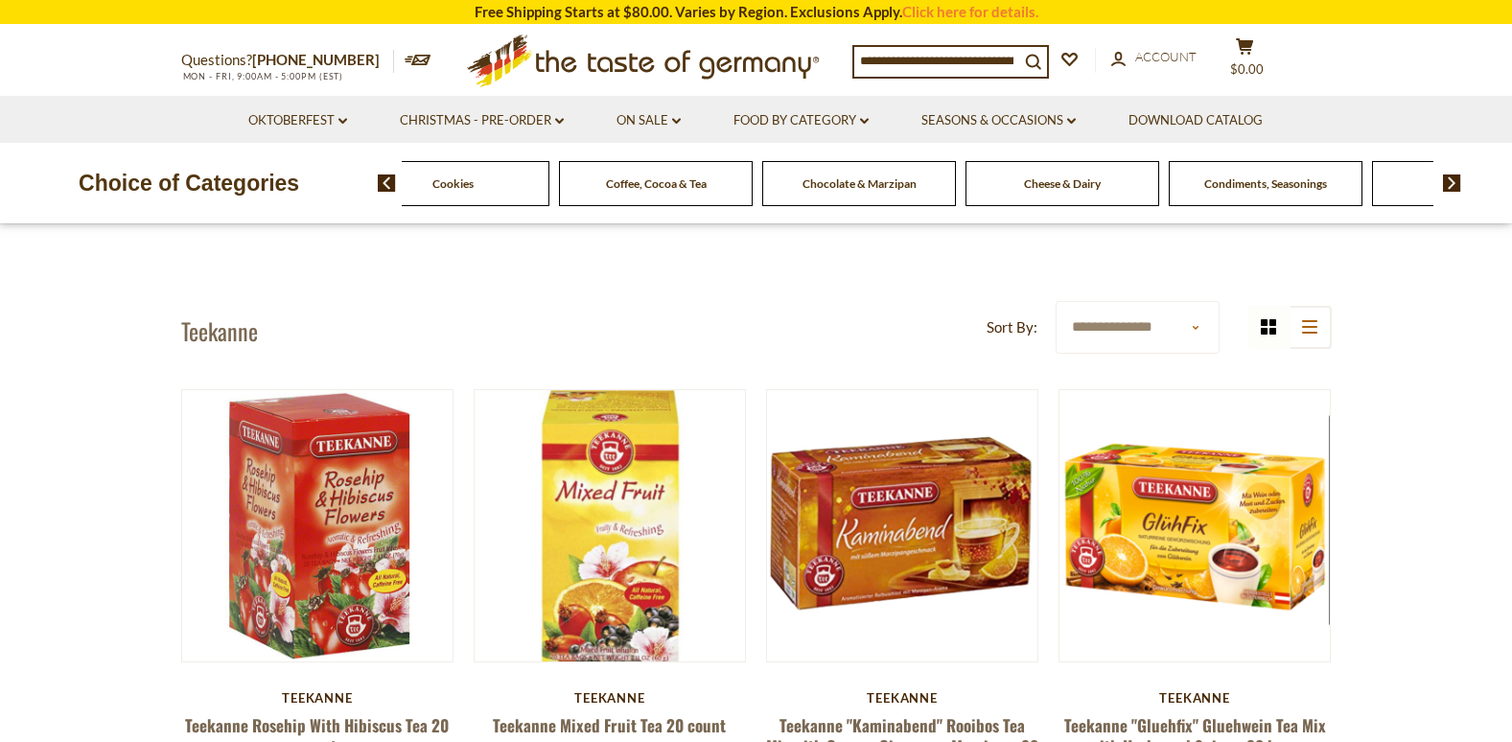
click at [1452, 184] on img at bounding box center [1452, 182] width 18 height 17
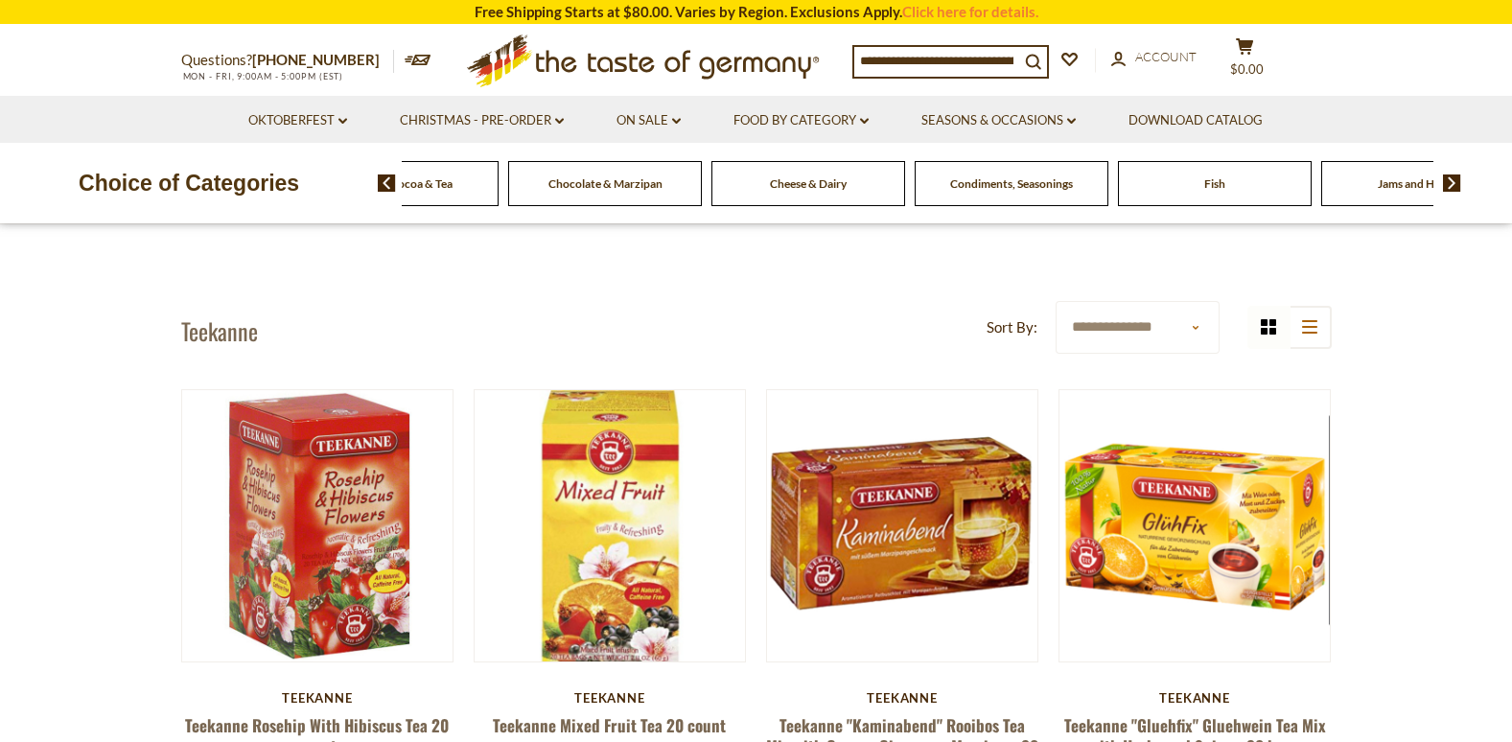
click at [1452, 184] on img at bounding box center [1452, 182] width 18 height 17
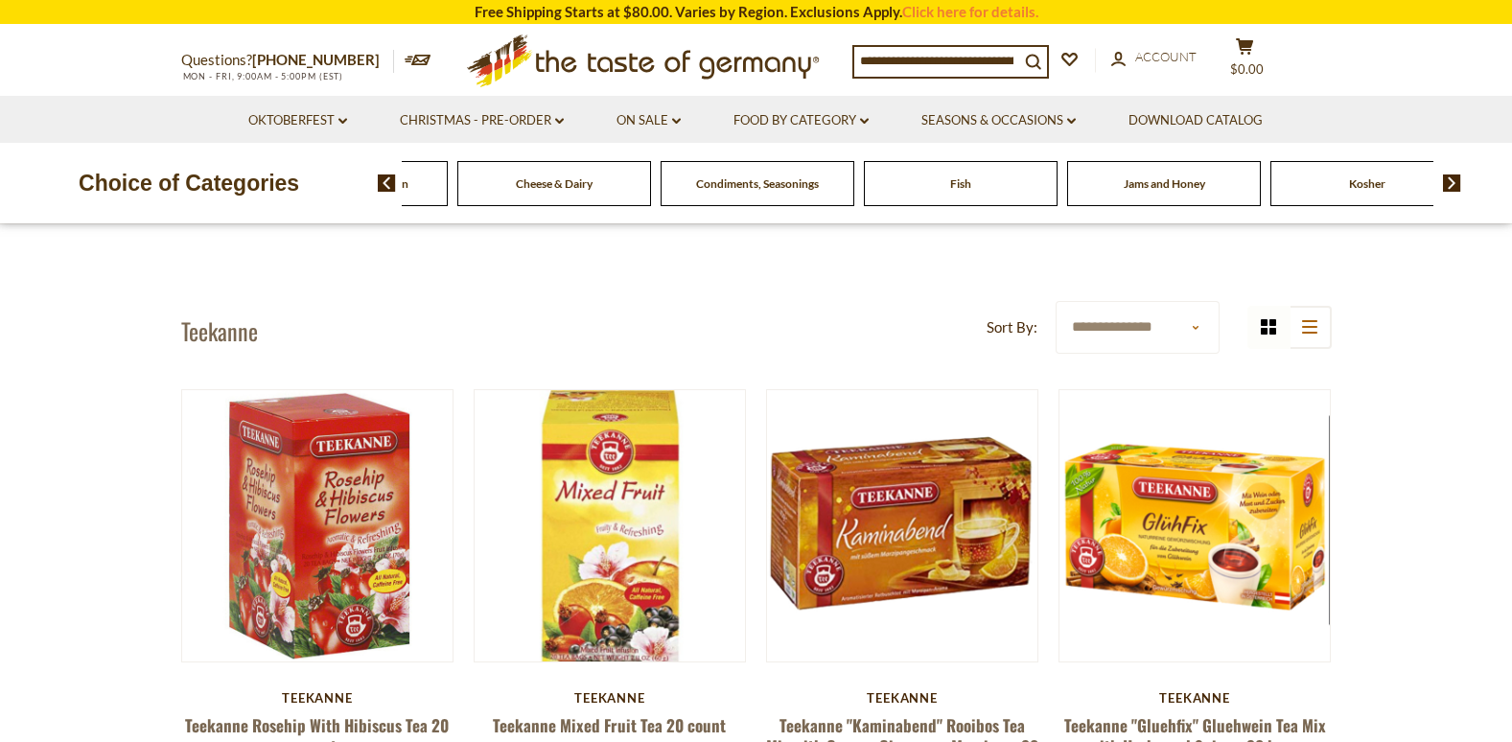
click at [1452, 184] on img at bounding box center [1452, 182] width 18 height 17
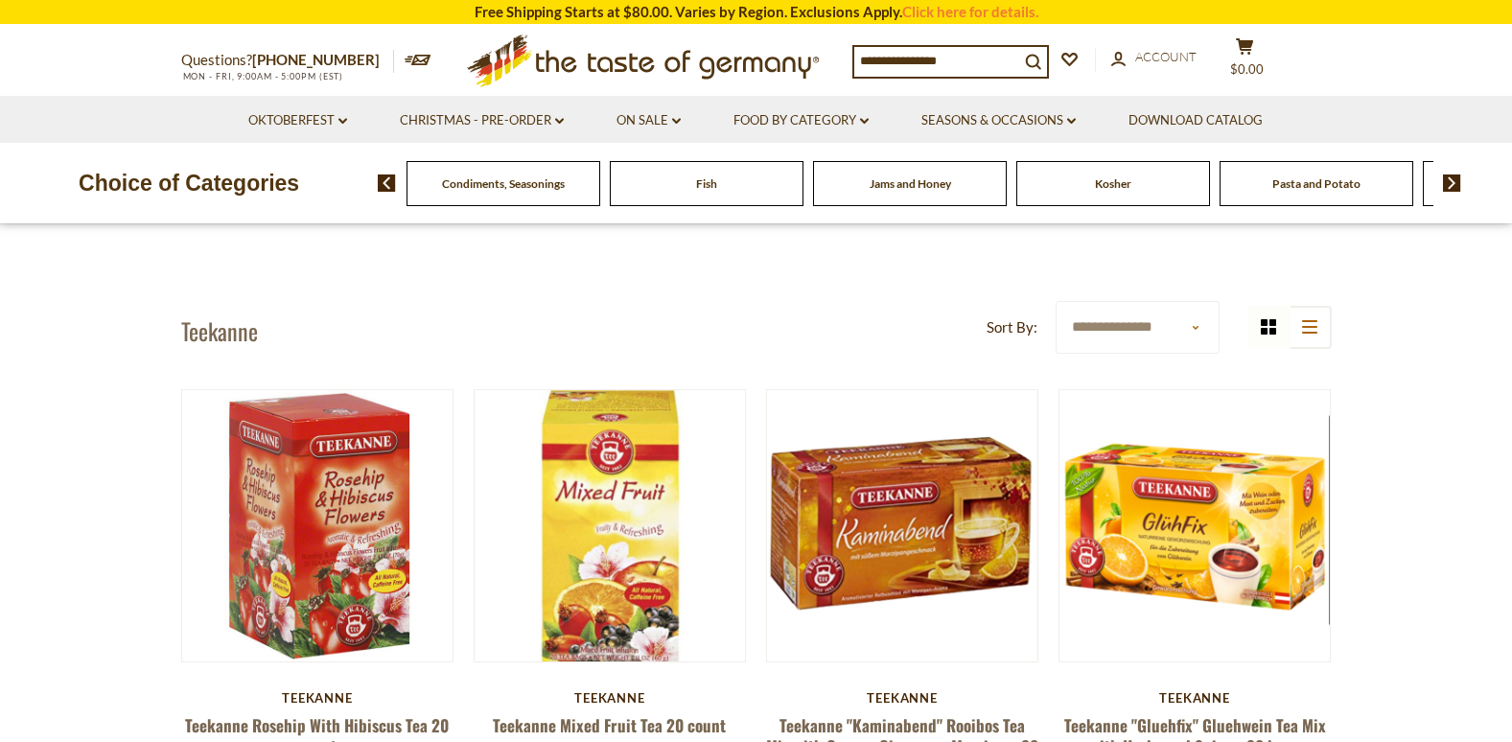
click at [1452, 184] on img at bounding box center [1452, 182] width 18 height 17
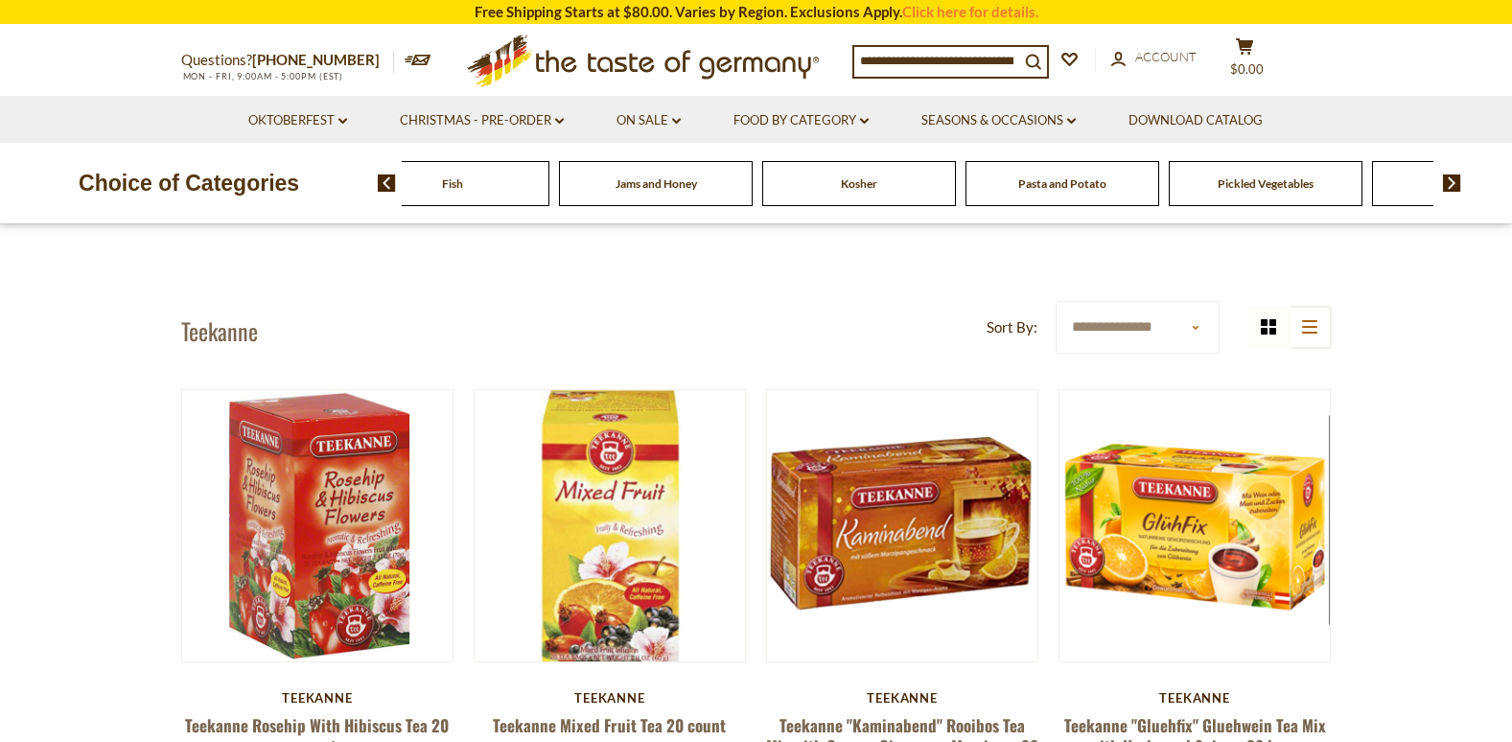
click at [1452, 184] on img at bounding box center [1452, 182] width 18 height 17
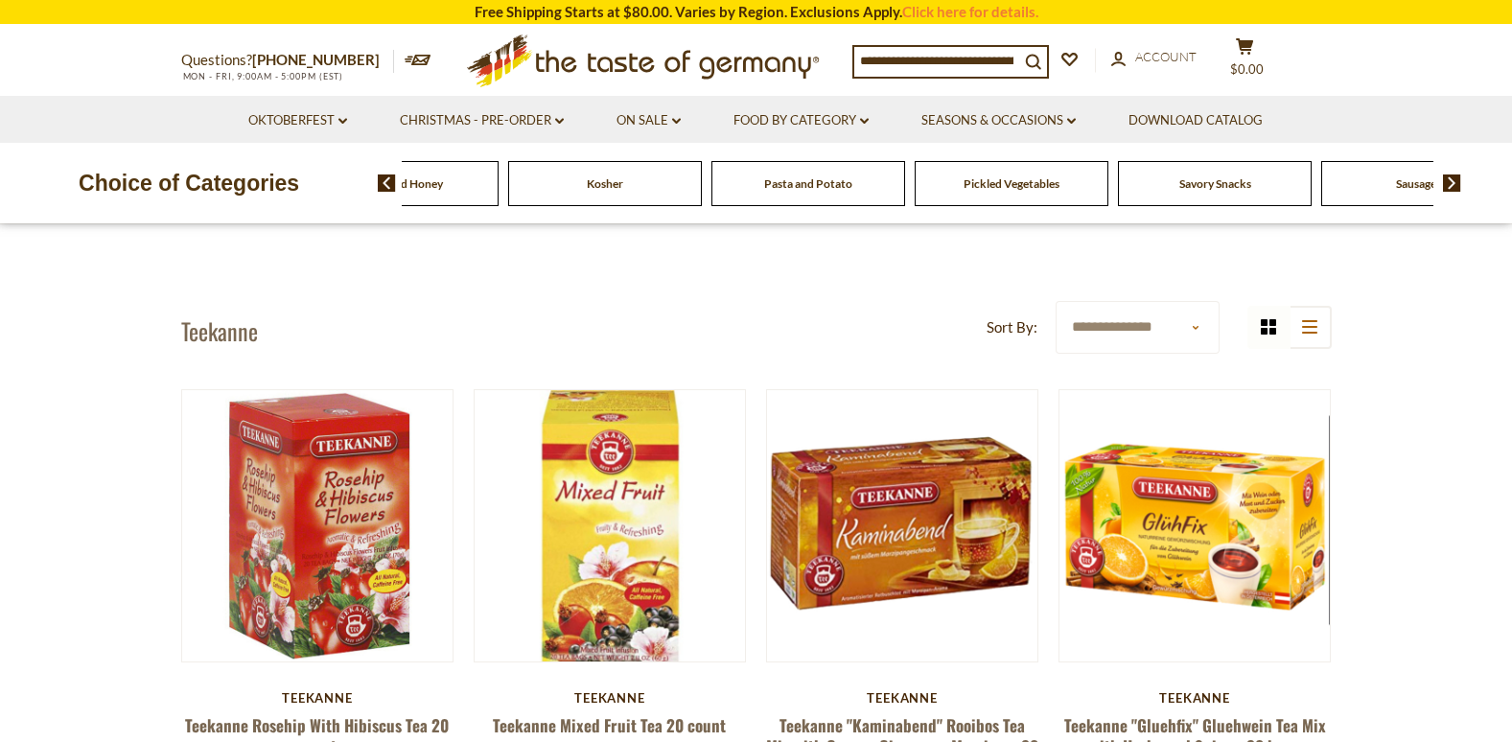
click at [1452, 184] on img at bounding box center [1452, 182] width 18 height 17
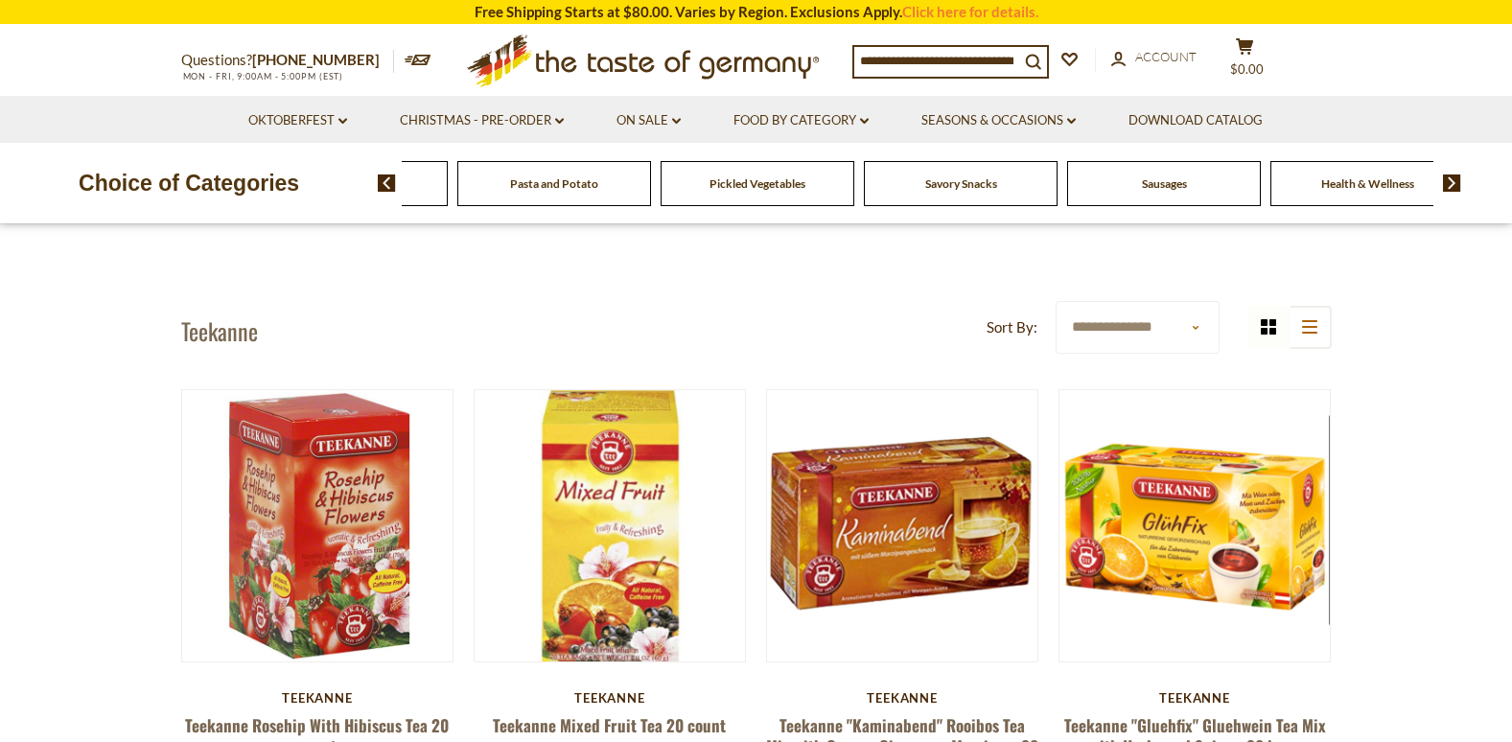
click at [1165, 185] on span "Sausages" at bounding box center [1164, 183] width 45 height 14
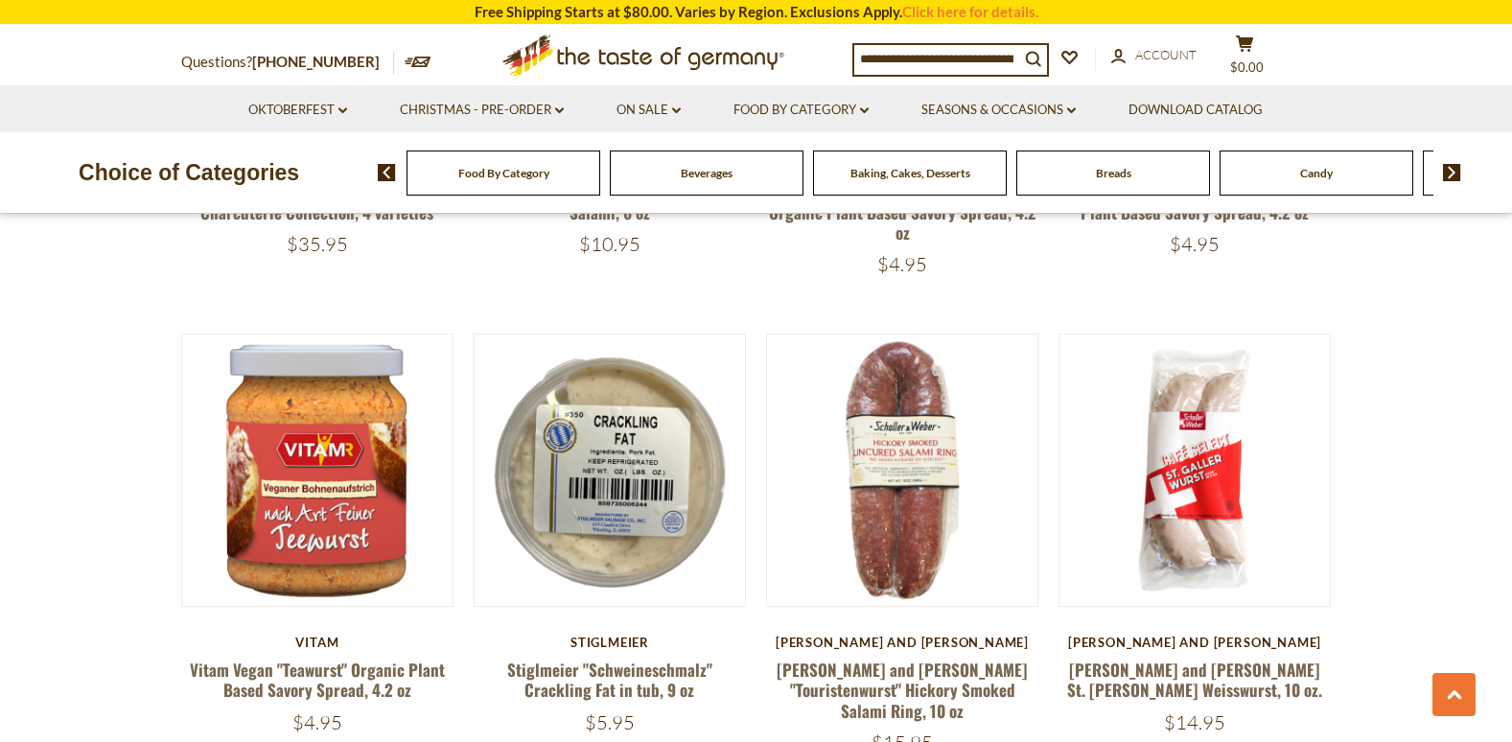
scroll to position [1534, 0]
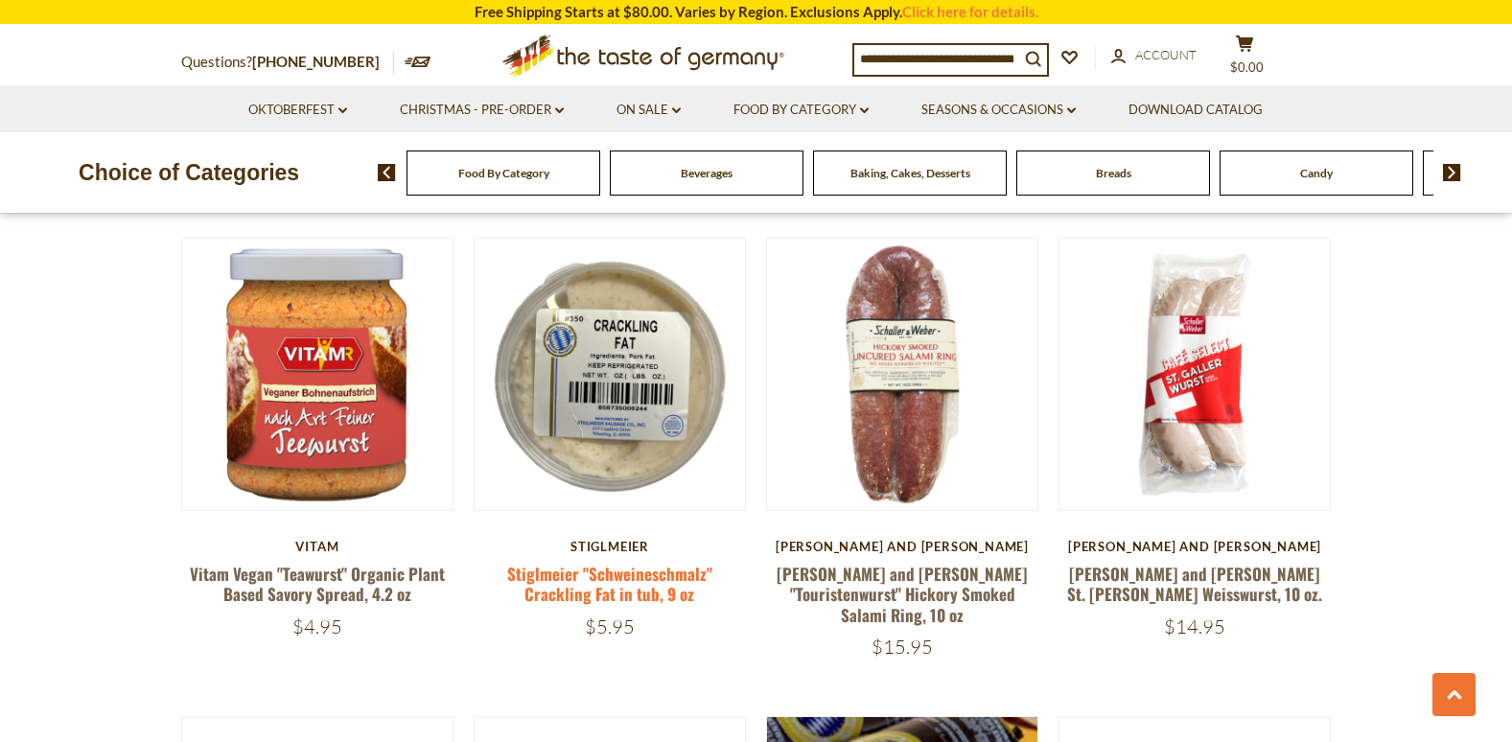
click at [628, 562] on link "Stiglmeier "Schweineschmalz" Crackling Fat in tub, 9 oz" at bounding box center [609, 584] width 205 height 44
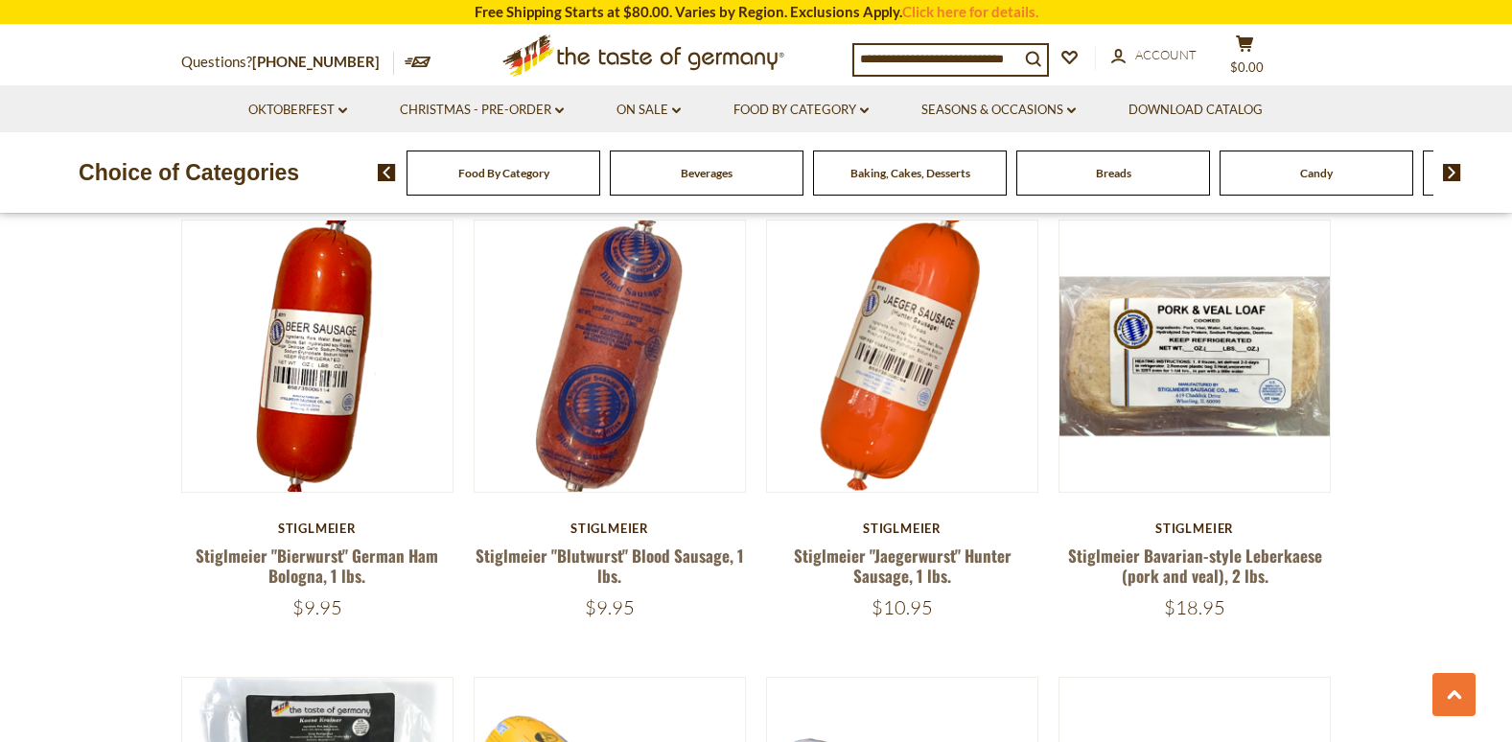
scroll to position [3451, 0]
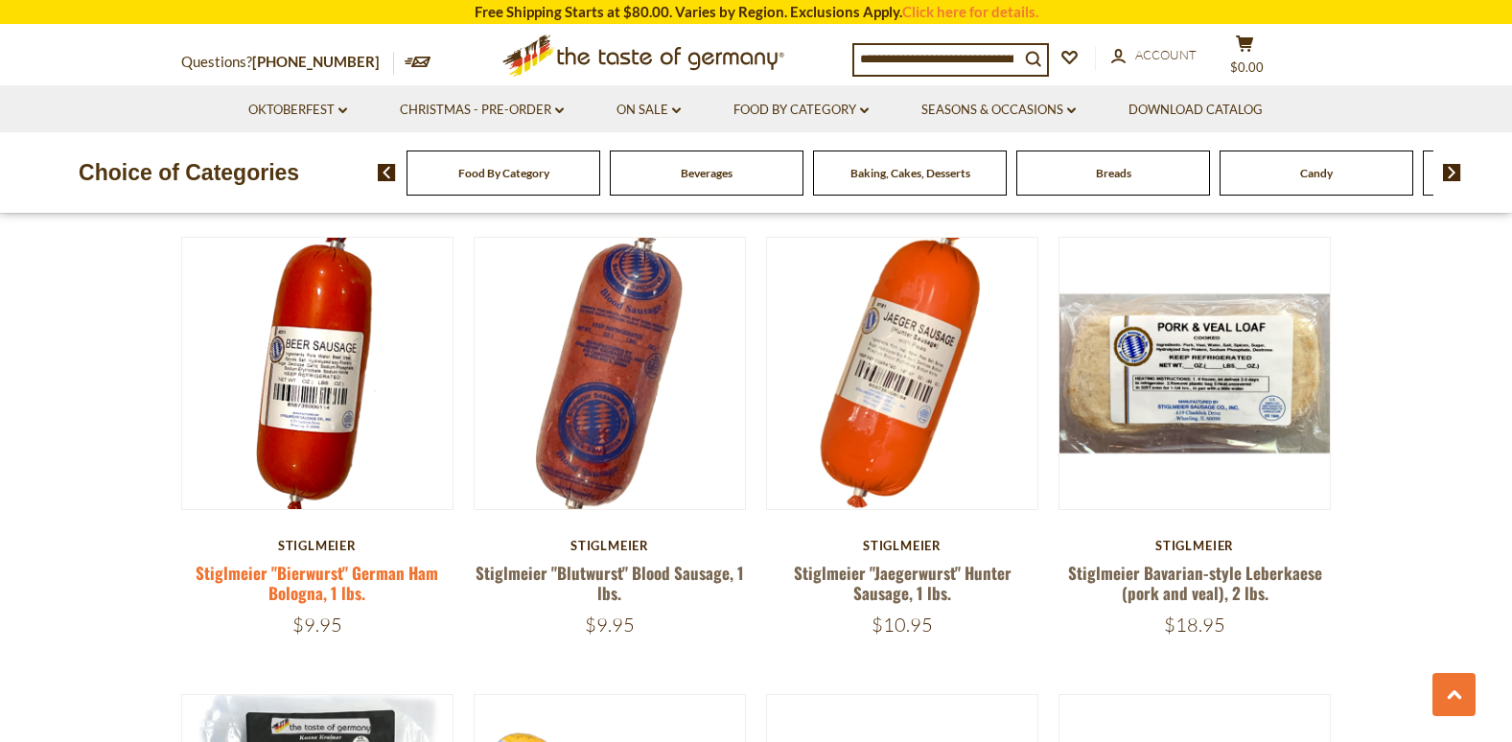
click at [348, 561] on link "Stiglmeier "Bierwurst" German Ham Bologna, 1 lbs." at bounding box center [317, 583] width 243 height 44
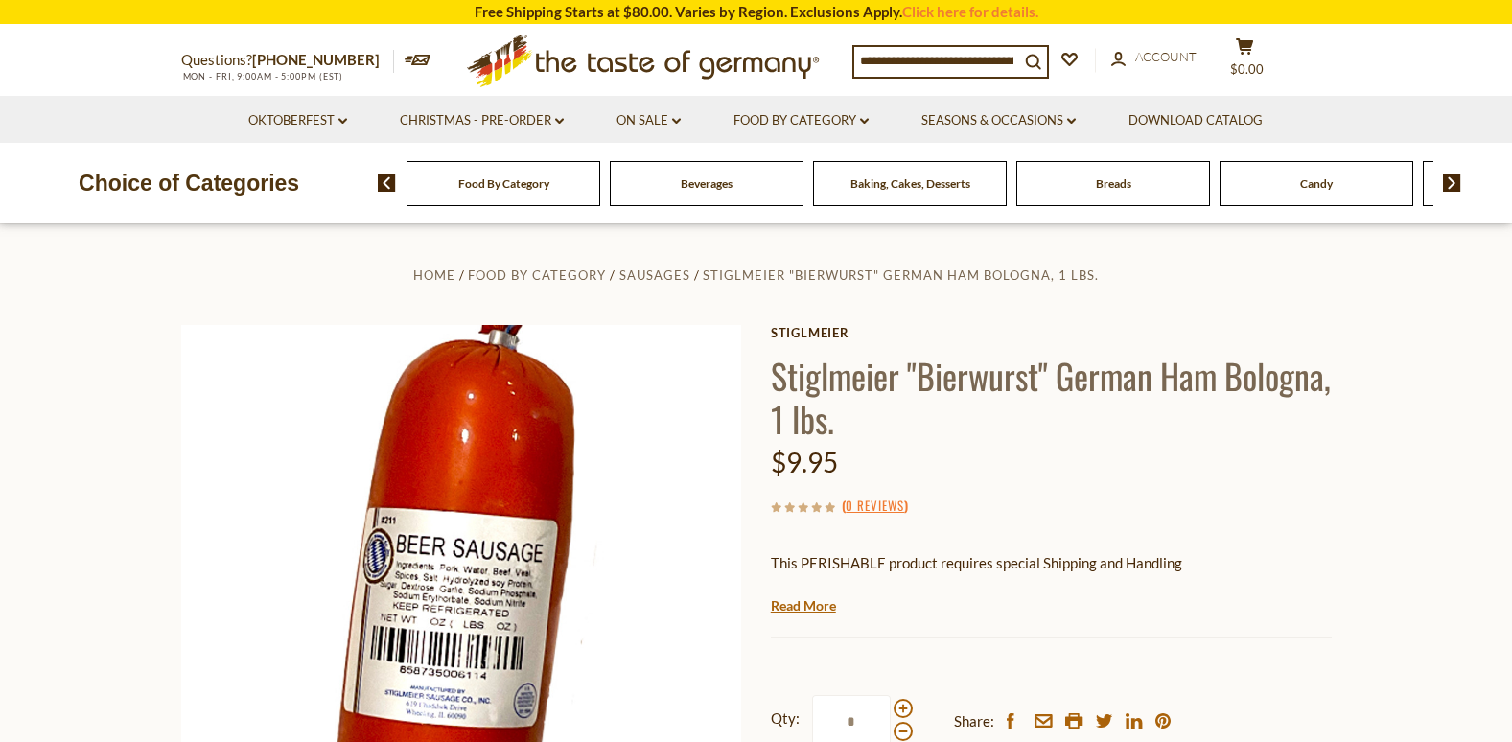
scroll to position [96, 0]
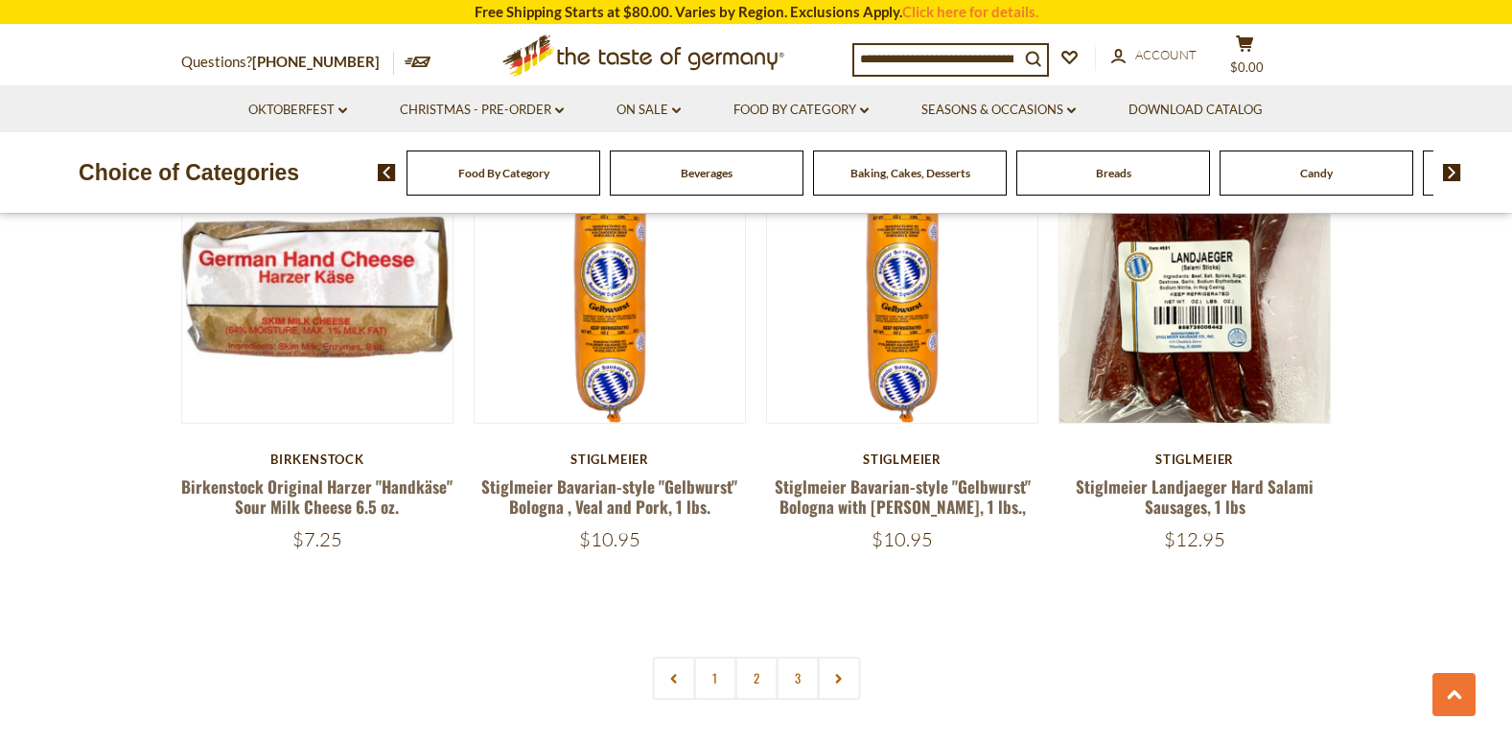
scroll to position [4505, 0]
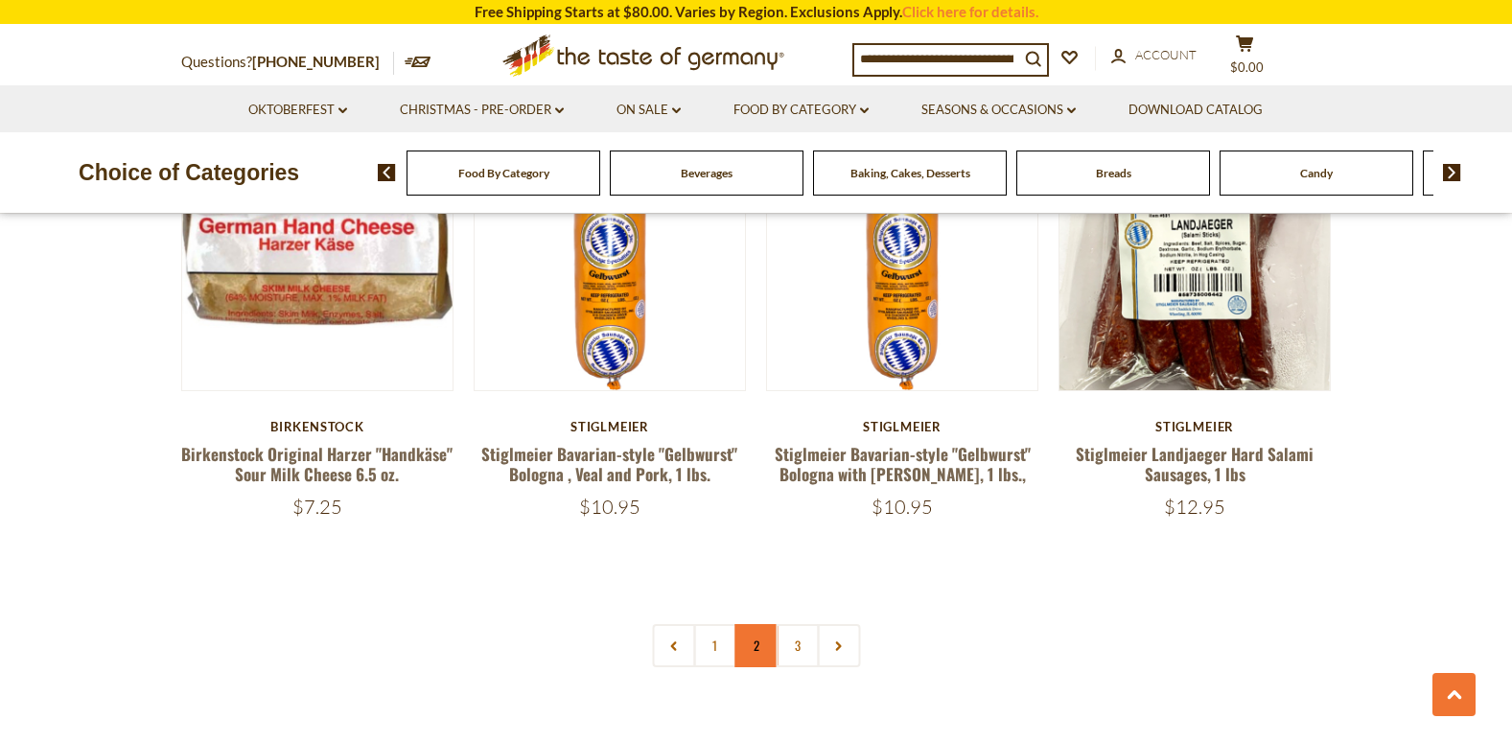
click at [751, 624] on link "2" at bounding box center [755, 645] width 43 height 43
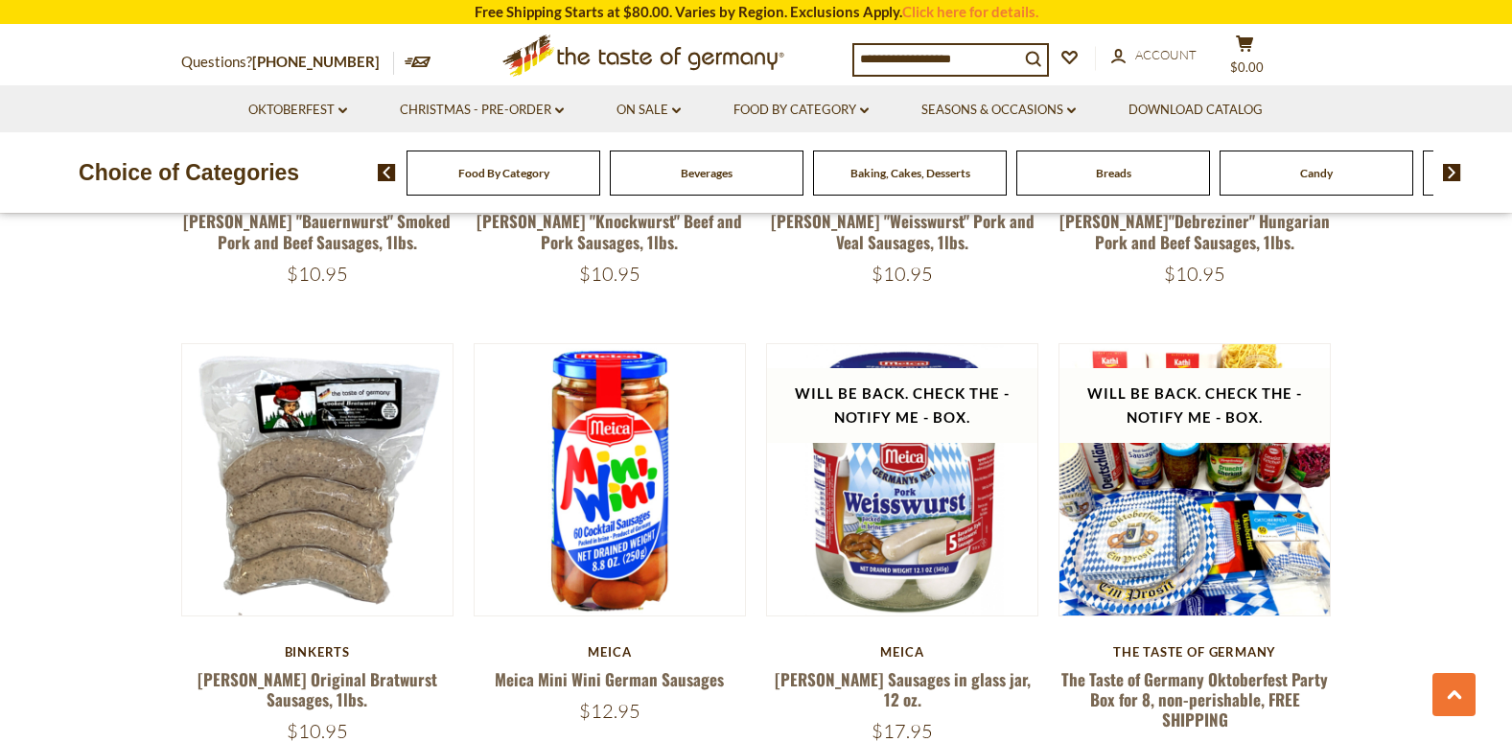
scroll to position [2357, 0]
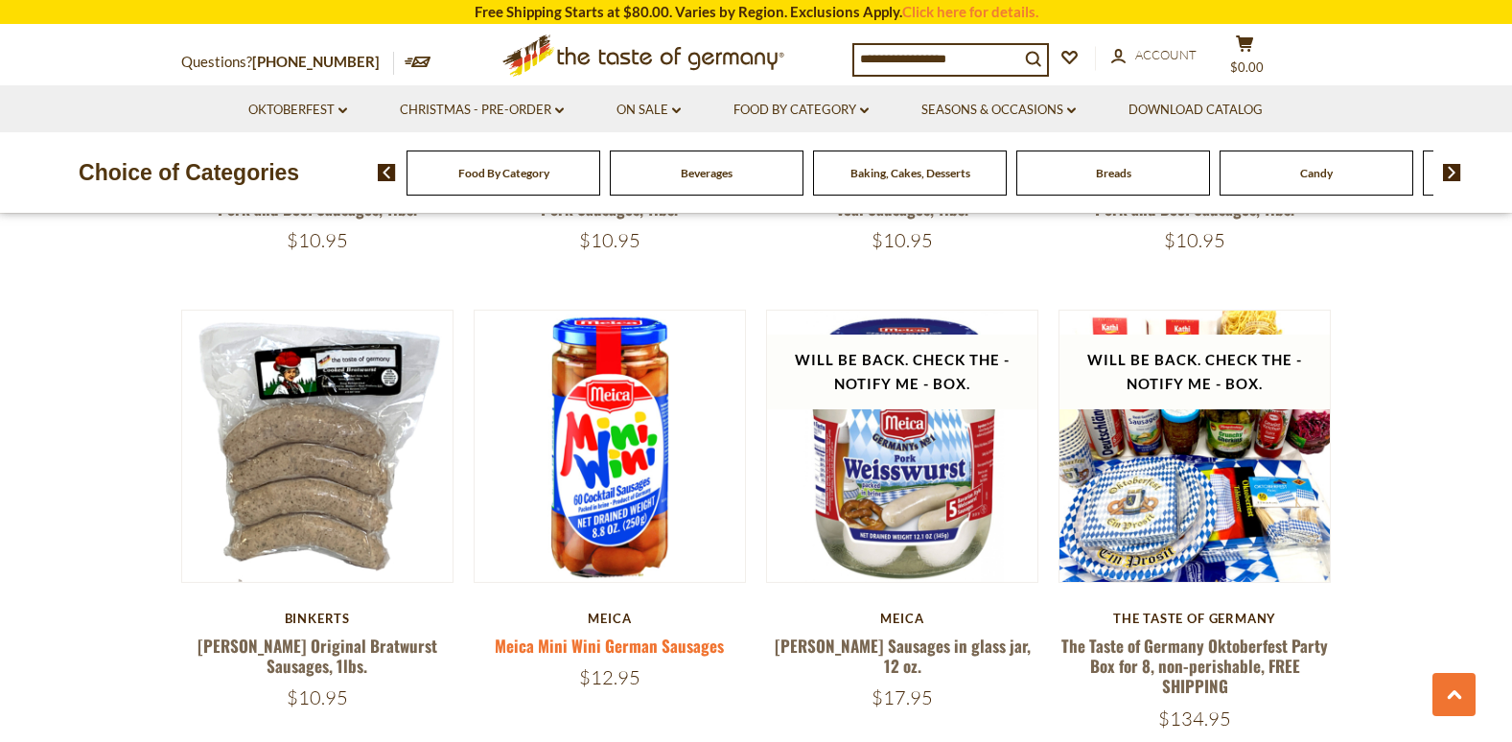
click at [675, 634] on link "Meica Mini Wini German Sausages" at bounding box center [609, 646] width 229 height 24
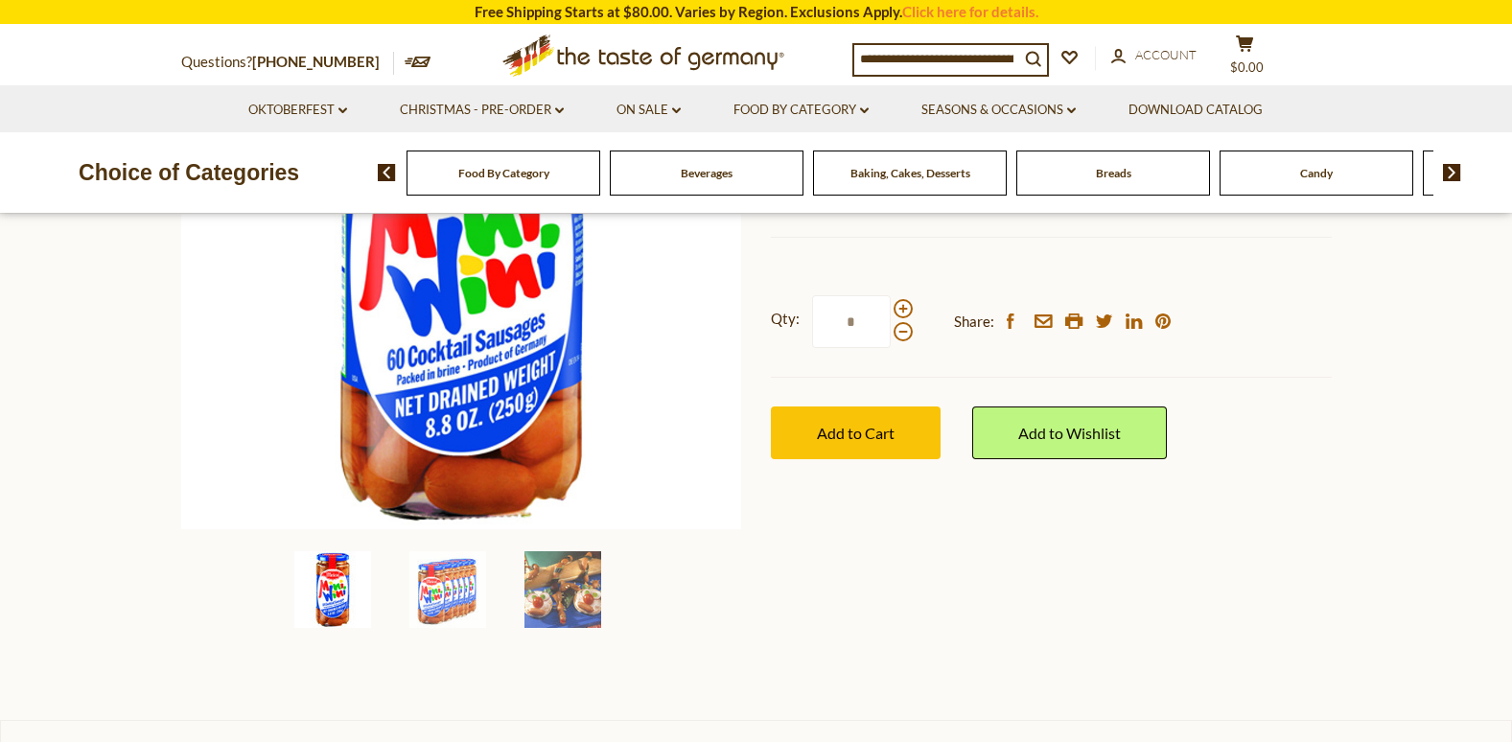
scroll to position [383, 0]
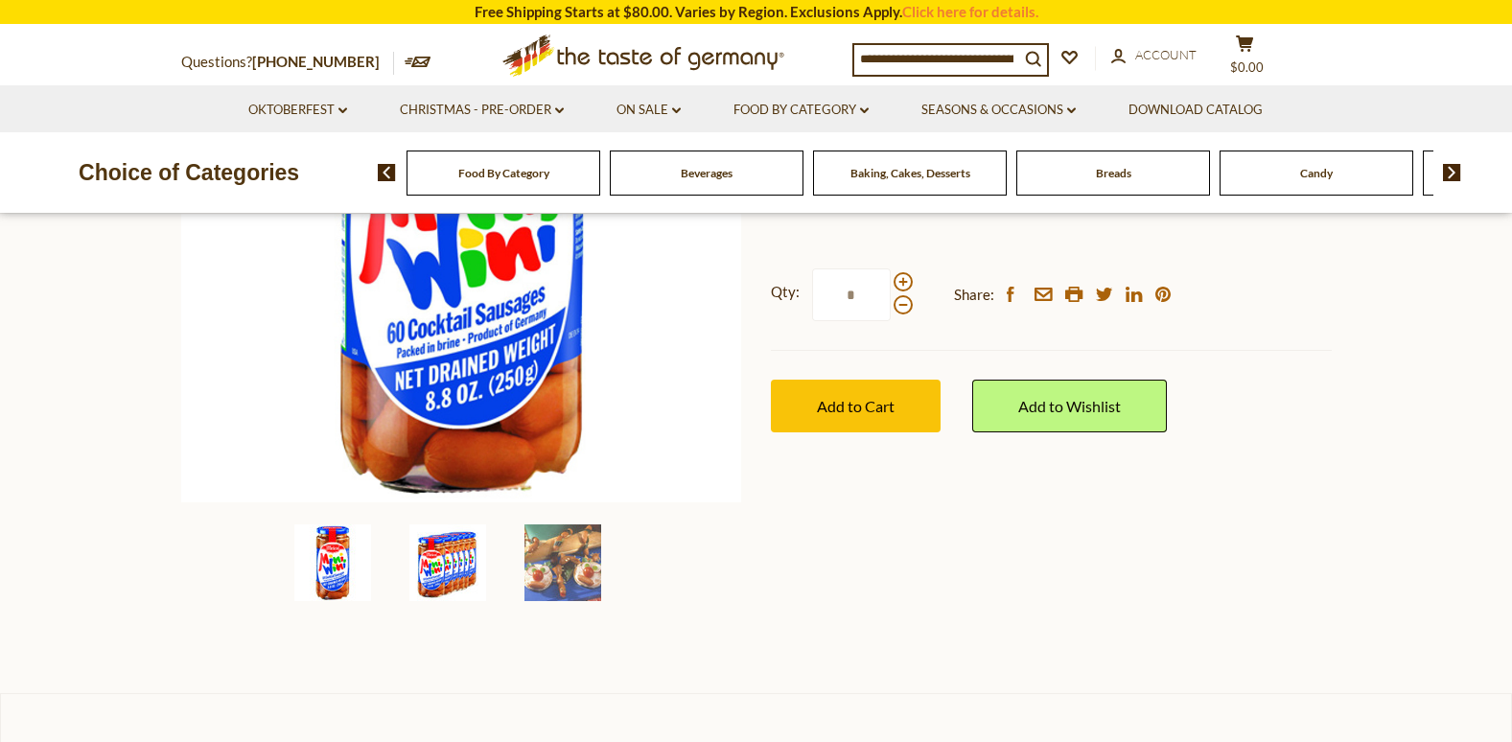
click at [440, 579] on img at bounding box center [447, 562] width 77 height 77
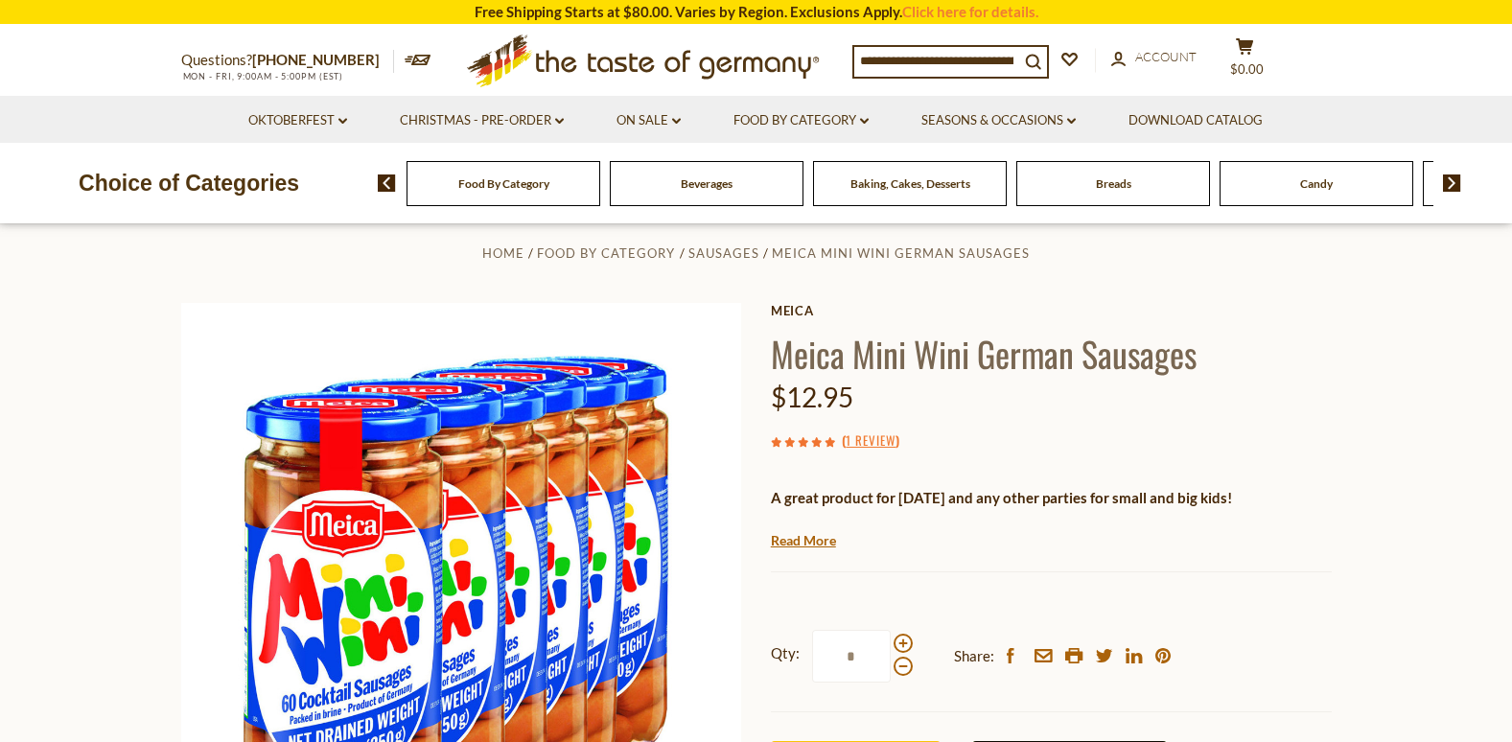
scroll to position [0, 0]
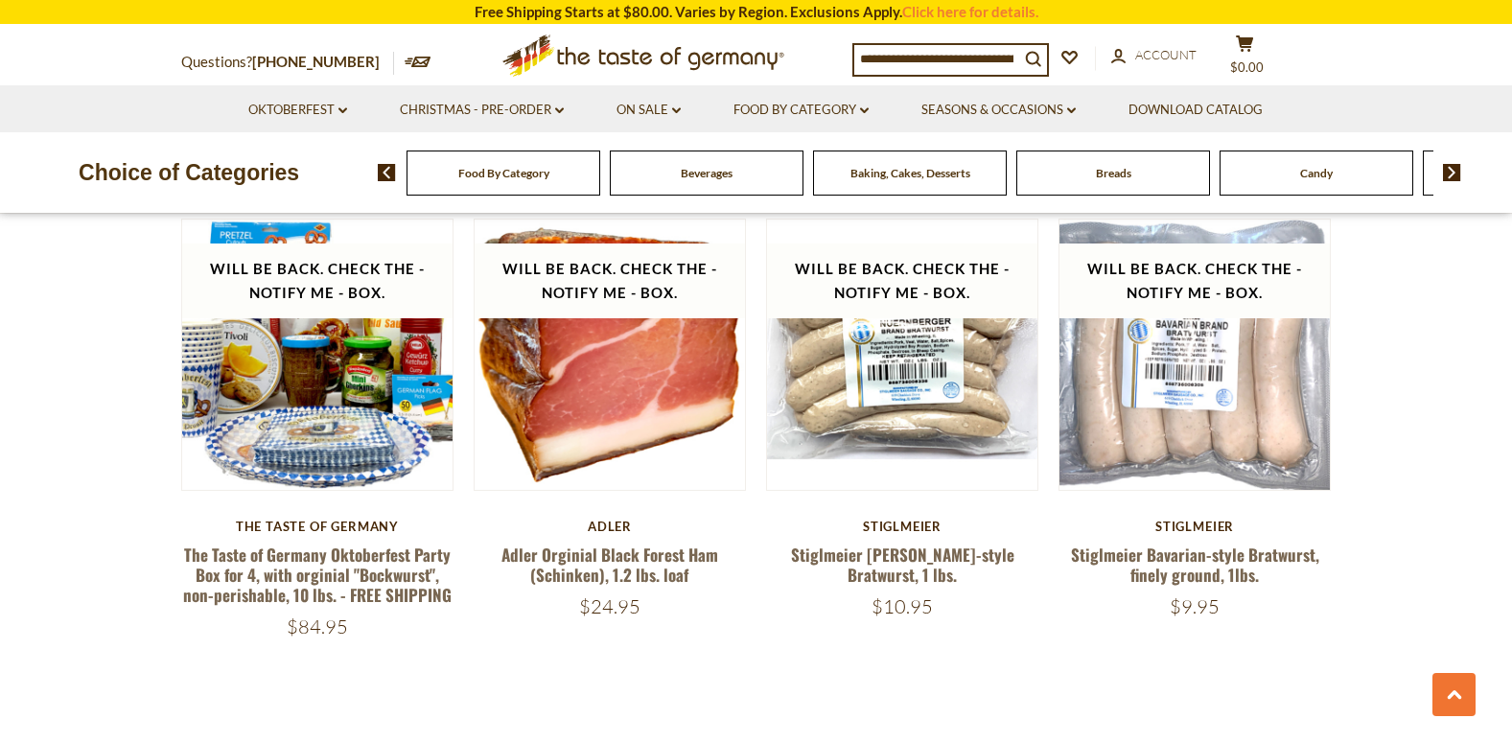
scroll to position [4370, 0]
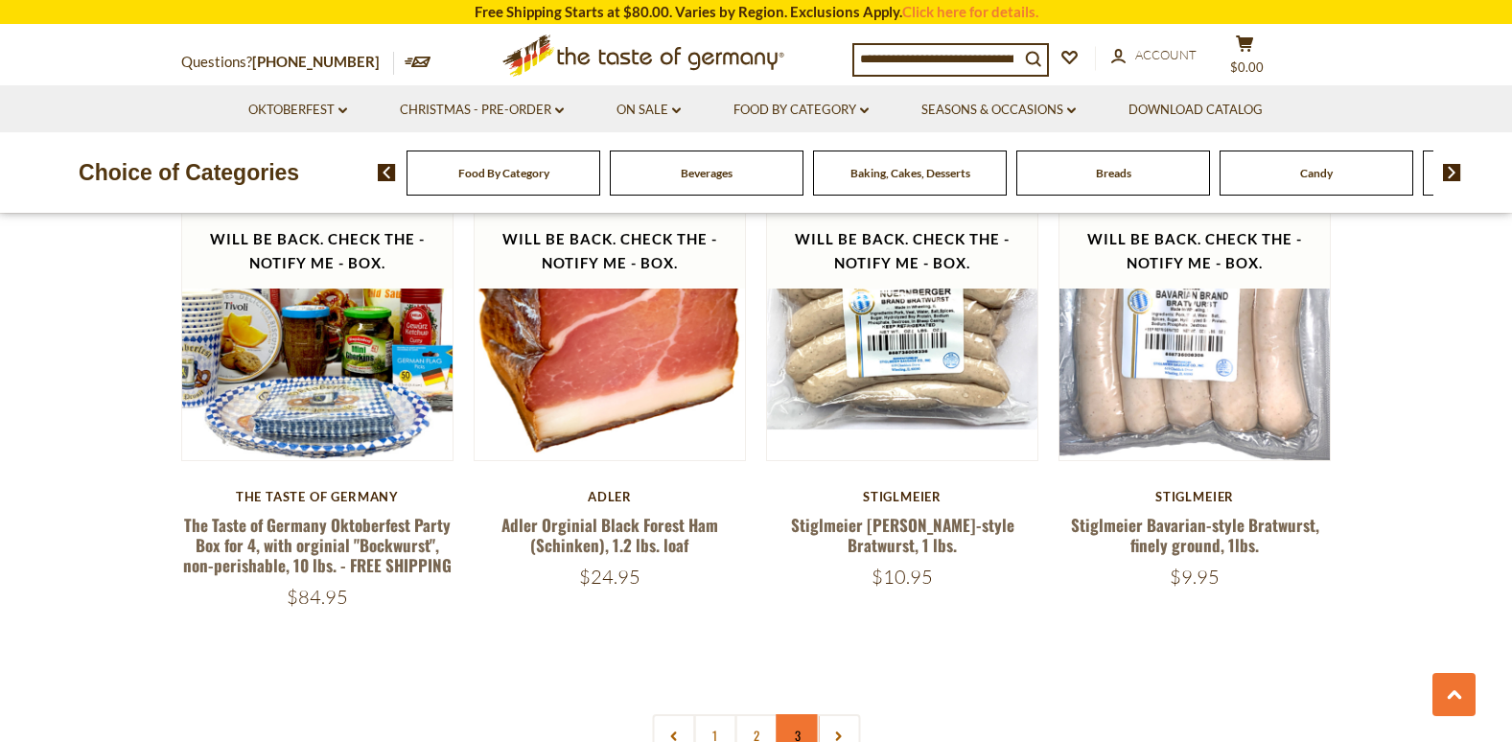
click at [789, 714] on link "3" at bounding box center [796, 735] width 43 height 43
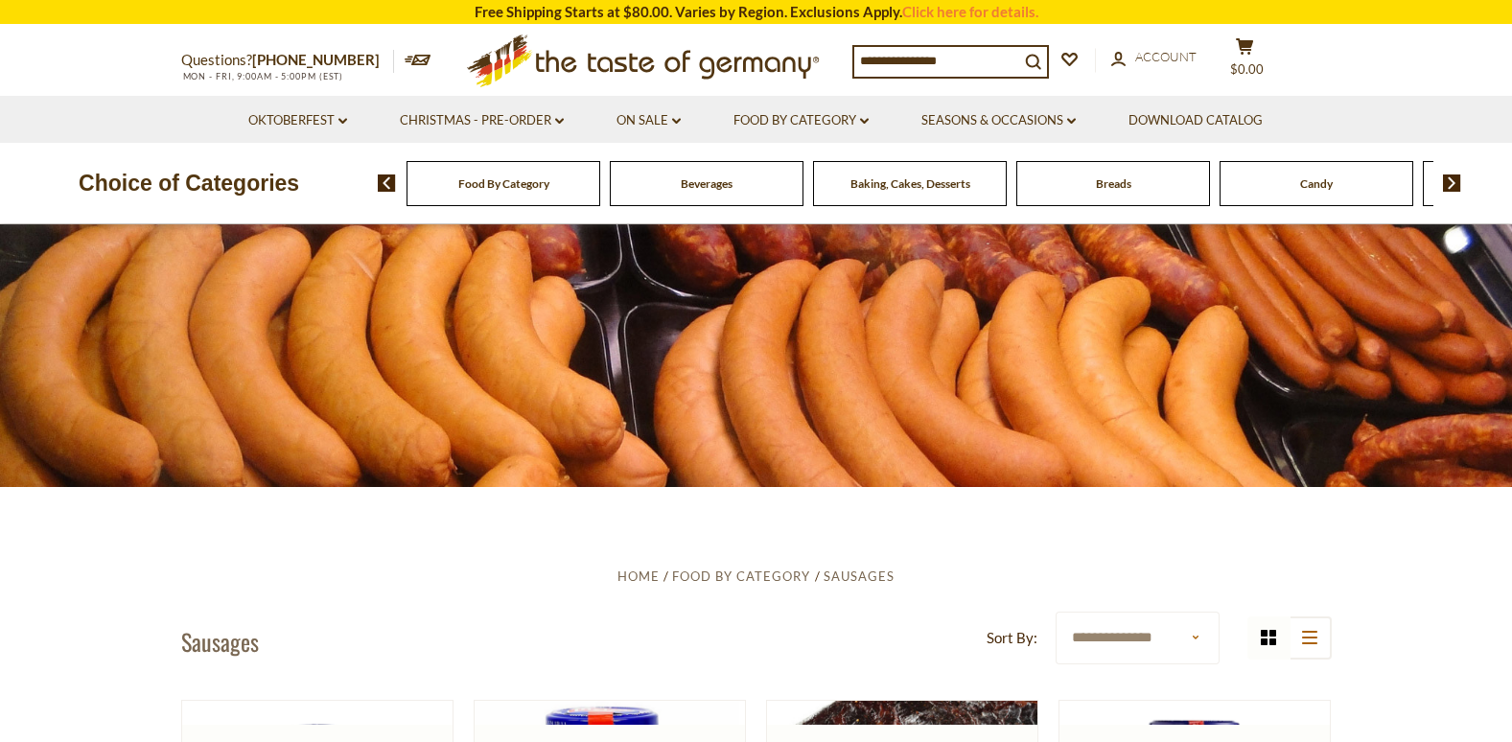
scroll to position [0, 0]
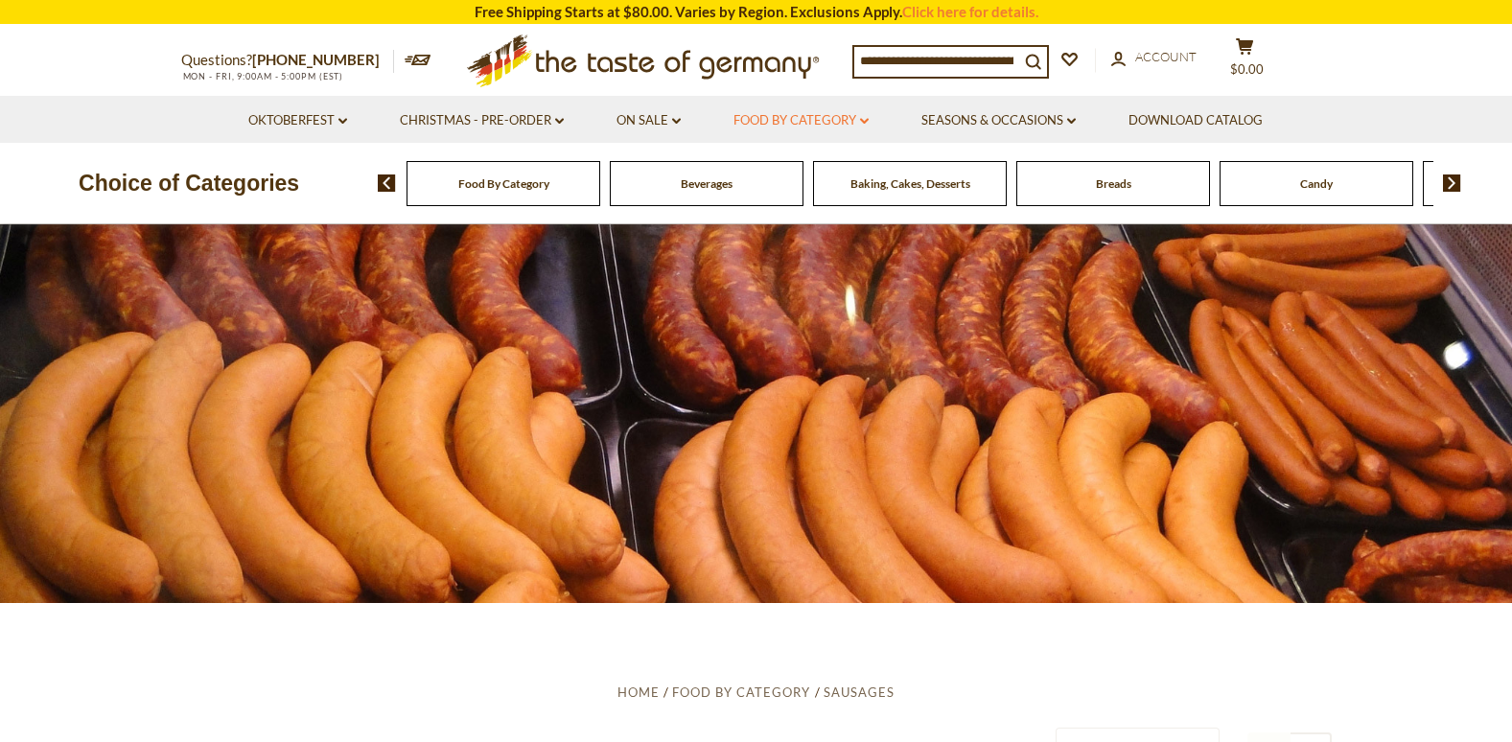
click at [856, 115] on link "Food By Category dropdown_arrow" at bounding box center [800, 120] width 135 height 21
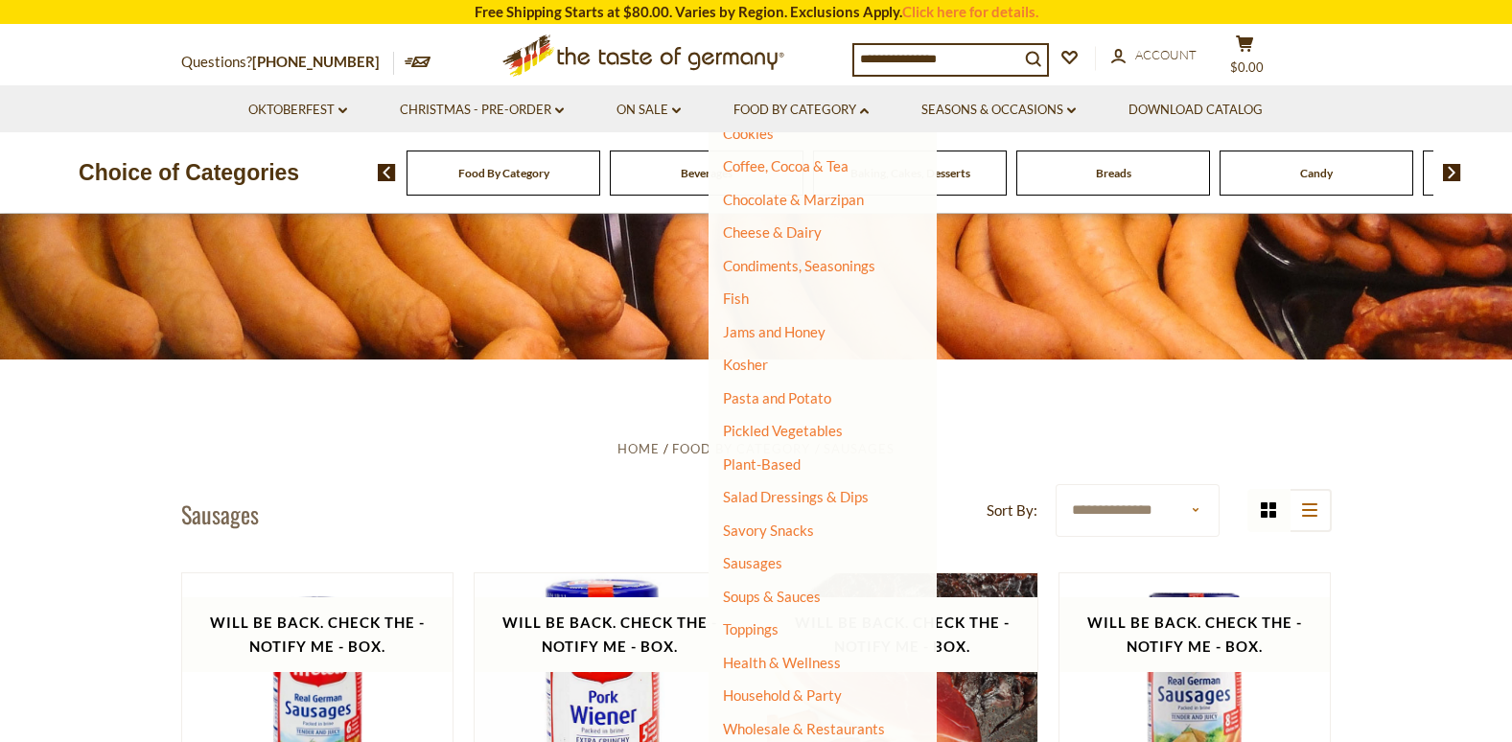
scroll to position [288, 0]
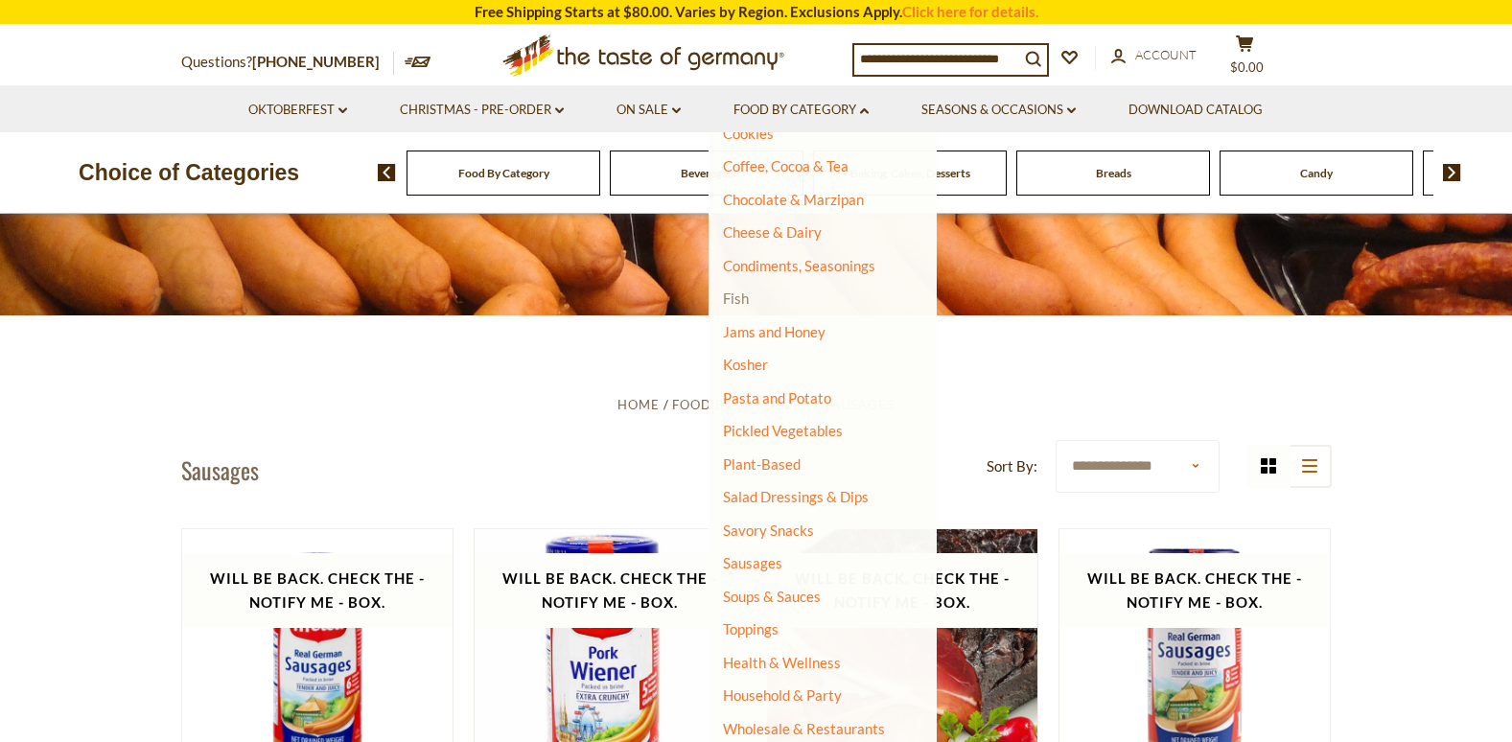
click at [731, 296] on link "Fish" at bounding box center [736, 297] width 26 height 17
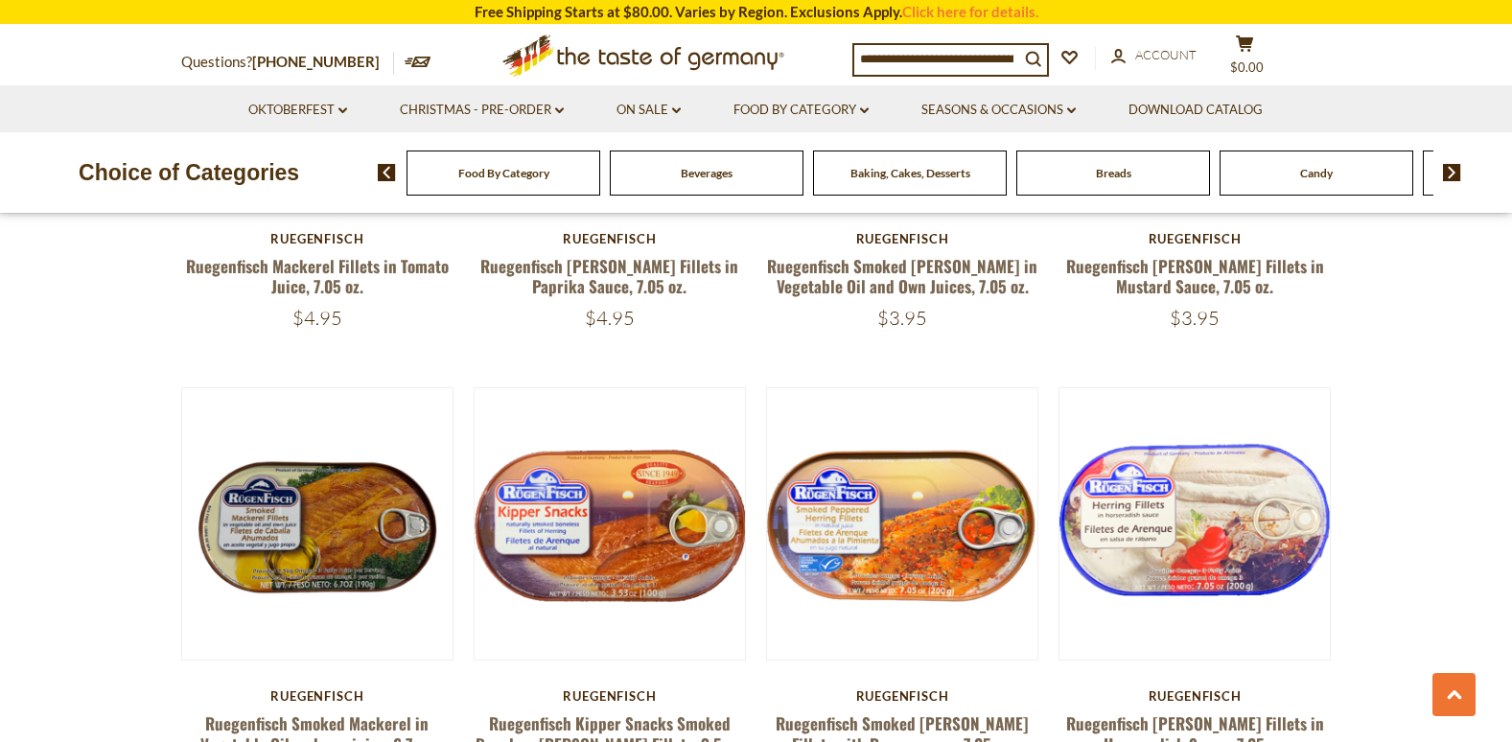
scroll to position [1917, 0]
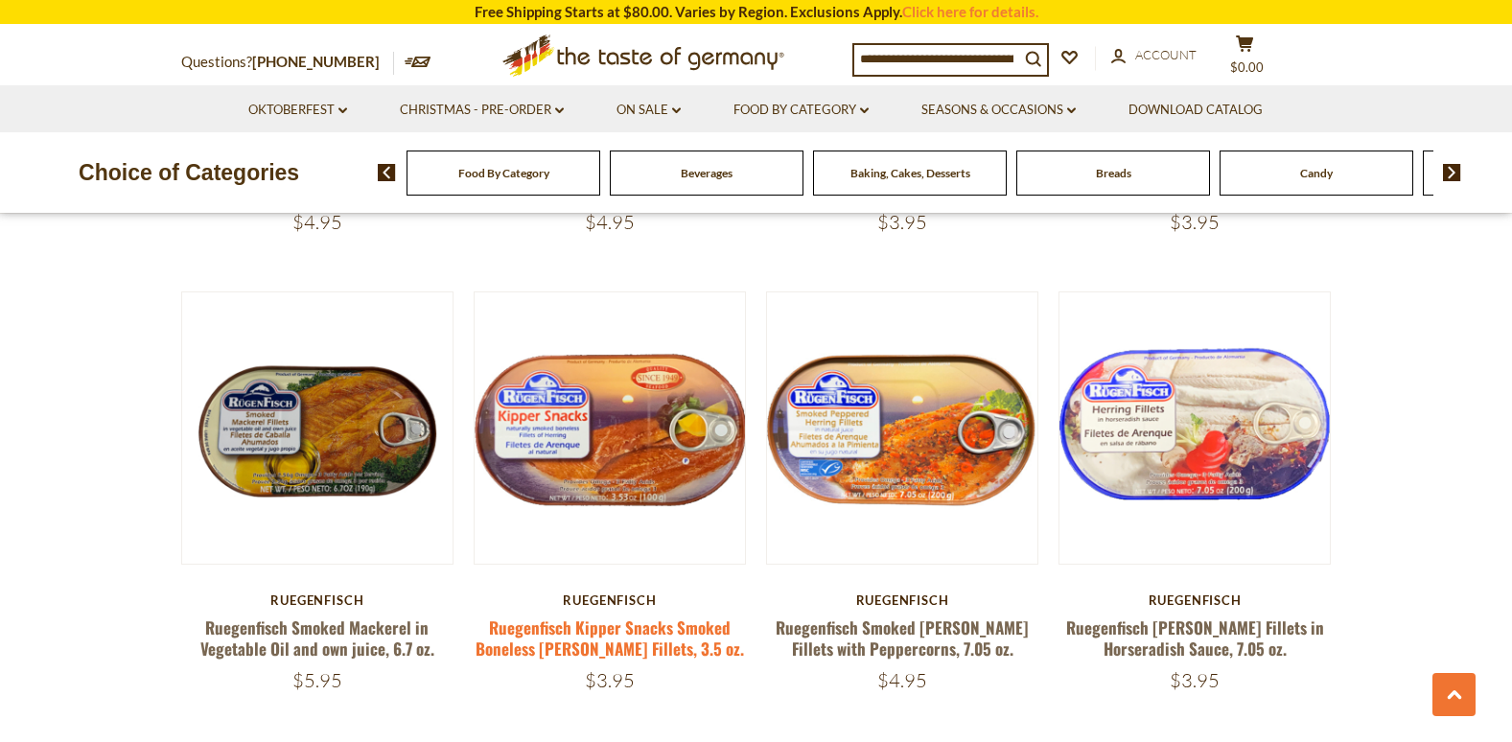
click at [656, 615] on link "Ruegenfisch Kipper Snacks Smoked Boneless [PERSON_NAME] Fillets, 3.5 oz." at bounding box center [609, 637] width 268 height 44
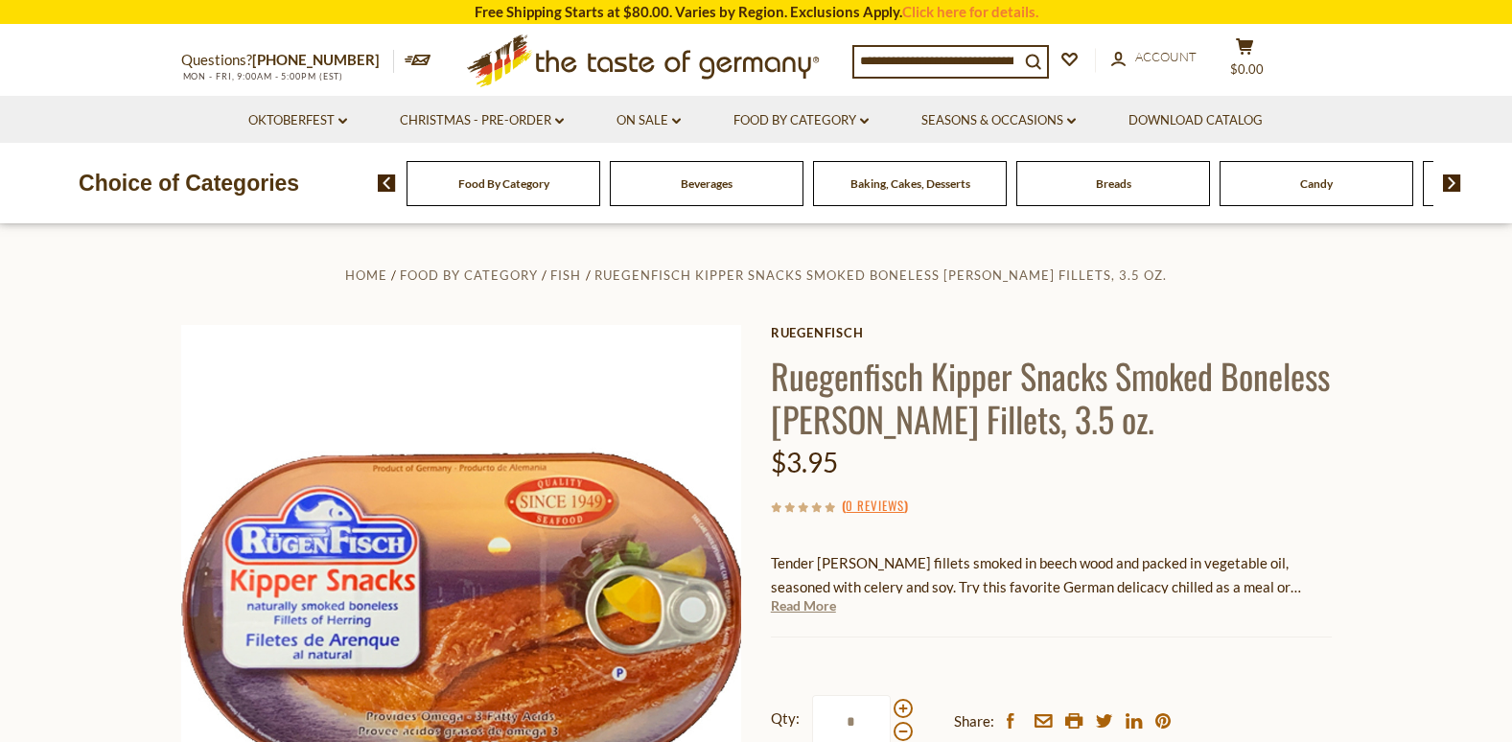
click at [807, 607] on link "Read More" at bounding box center [803, 605] width 65 height 19
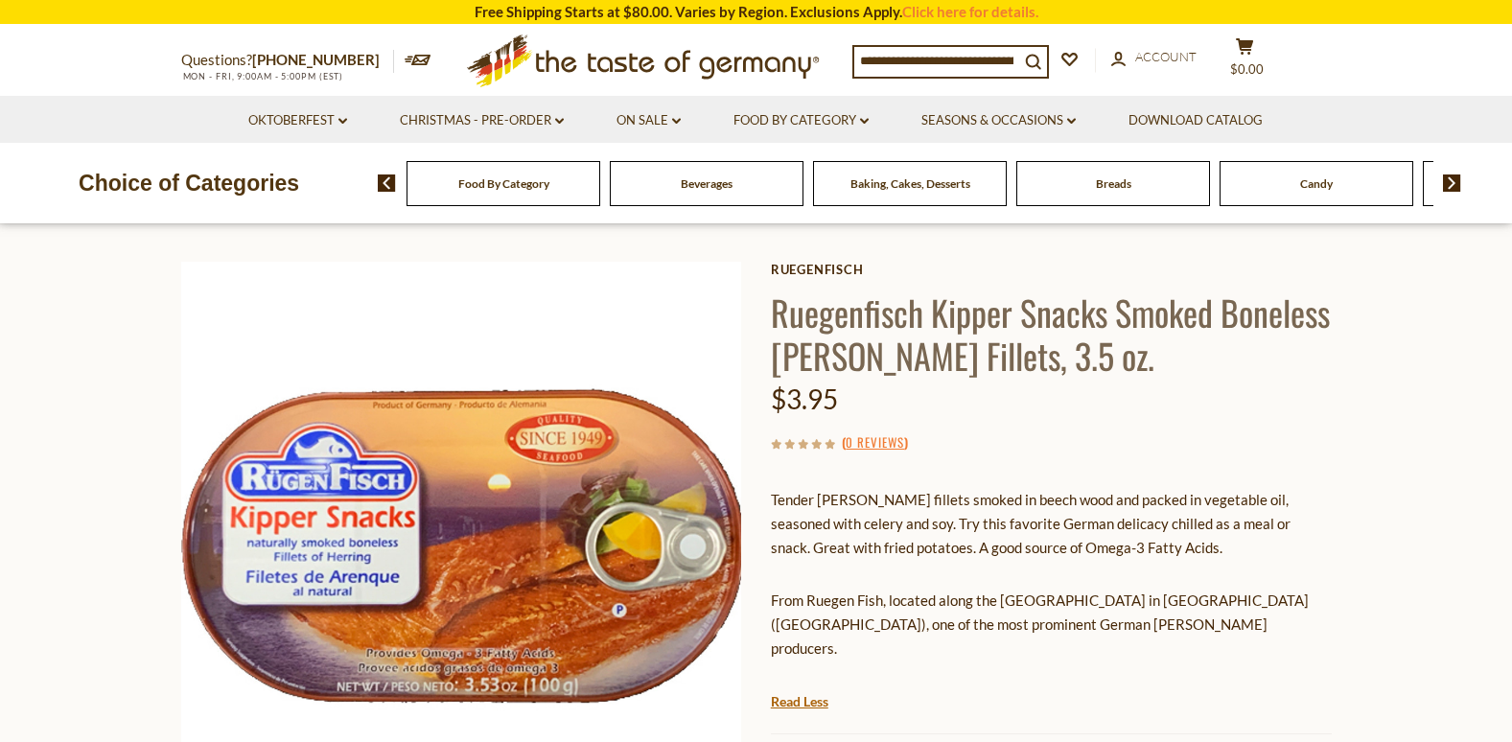
scroll to position [96, 0]
